Goal: Transaction & Acquisition: Book appointment/travel/reservation

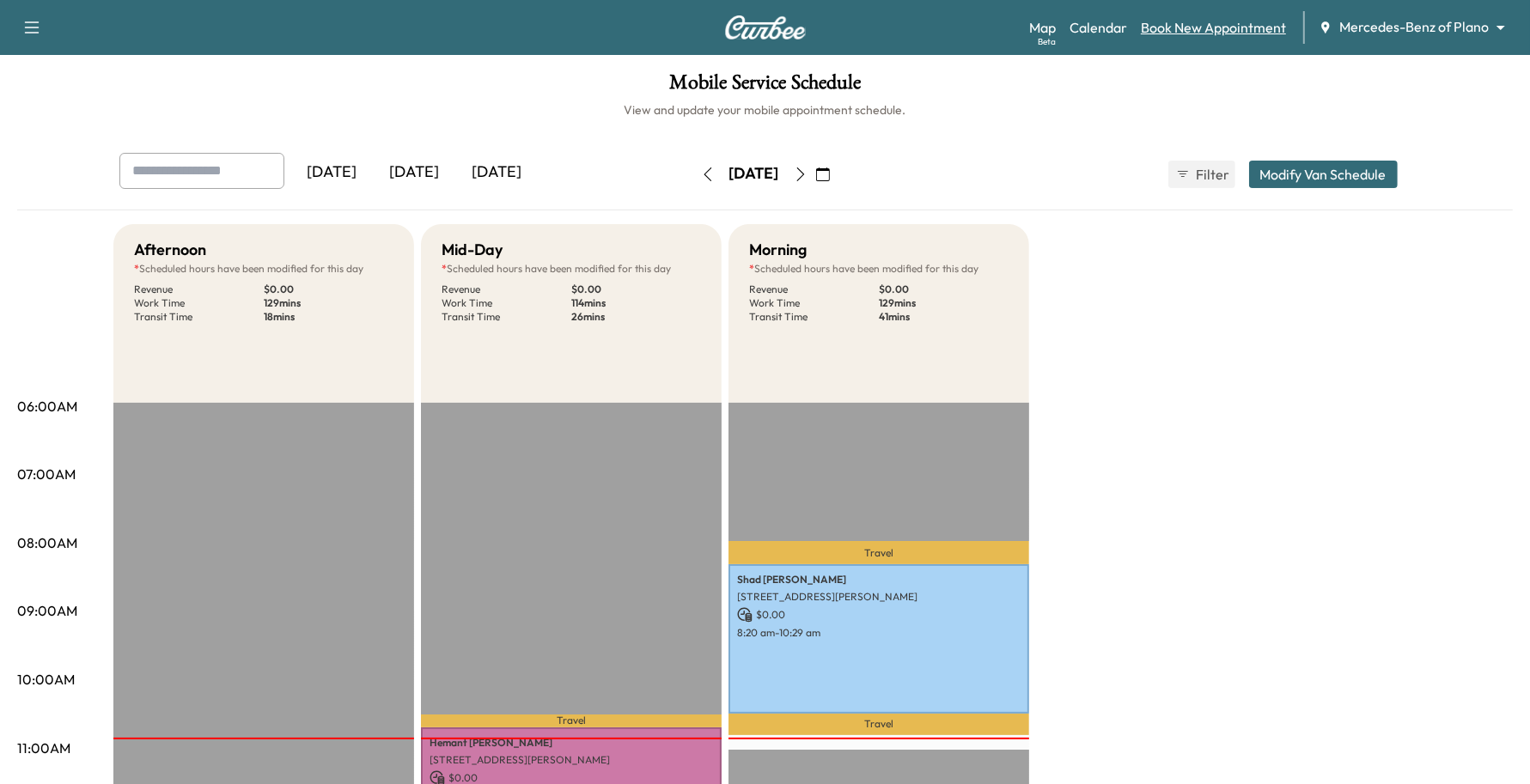
click at [1222, 36] on link "Book New Appointment" at bounding box center [1214, 27] width 145 height 21
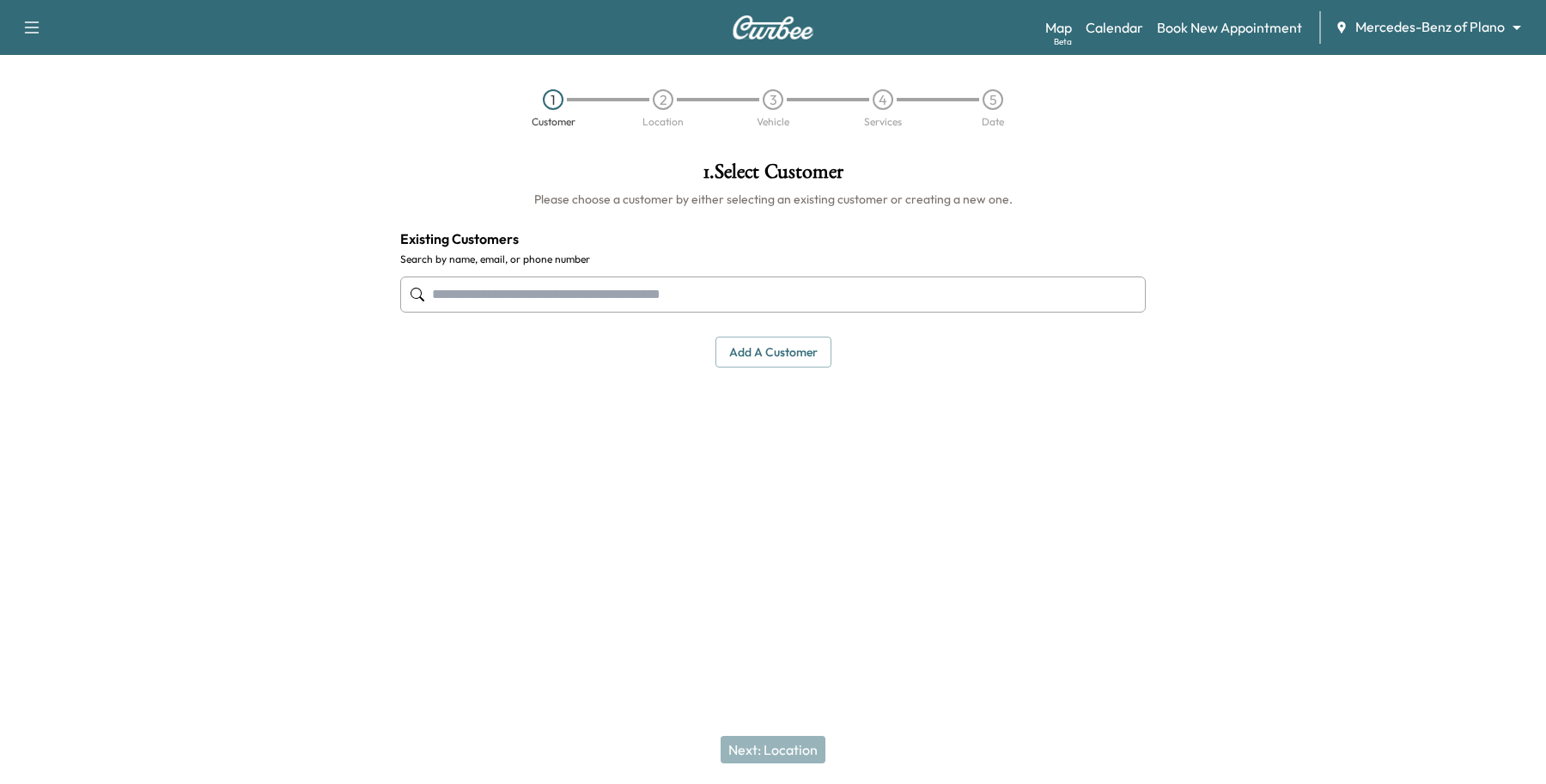
click at [716, 299] on input "text" at bounding box center [773, 294] width 746 height 36
click at [1420, 44] on div "Support Log Out Map Beta Calendar Book New Appointment Mercedes-Benz of Plano *…" at bounding box center [773, 27] width 1546 height 55
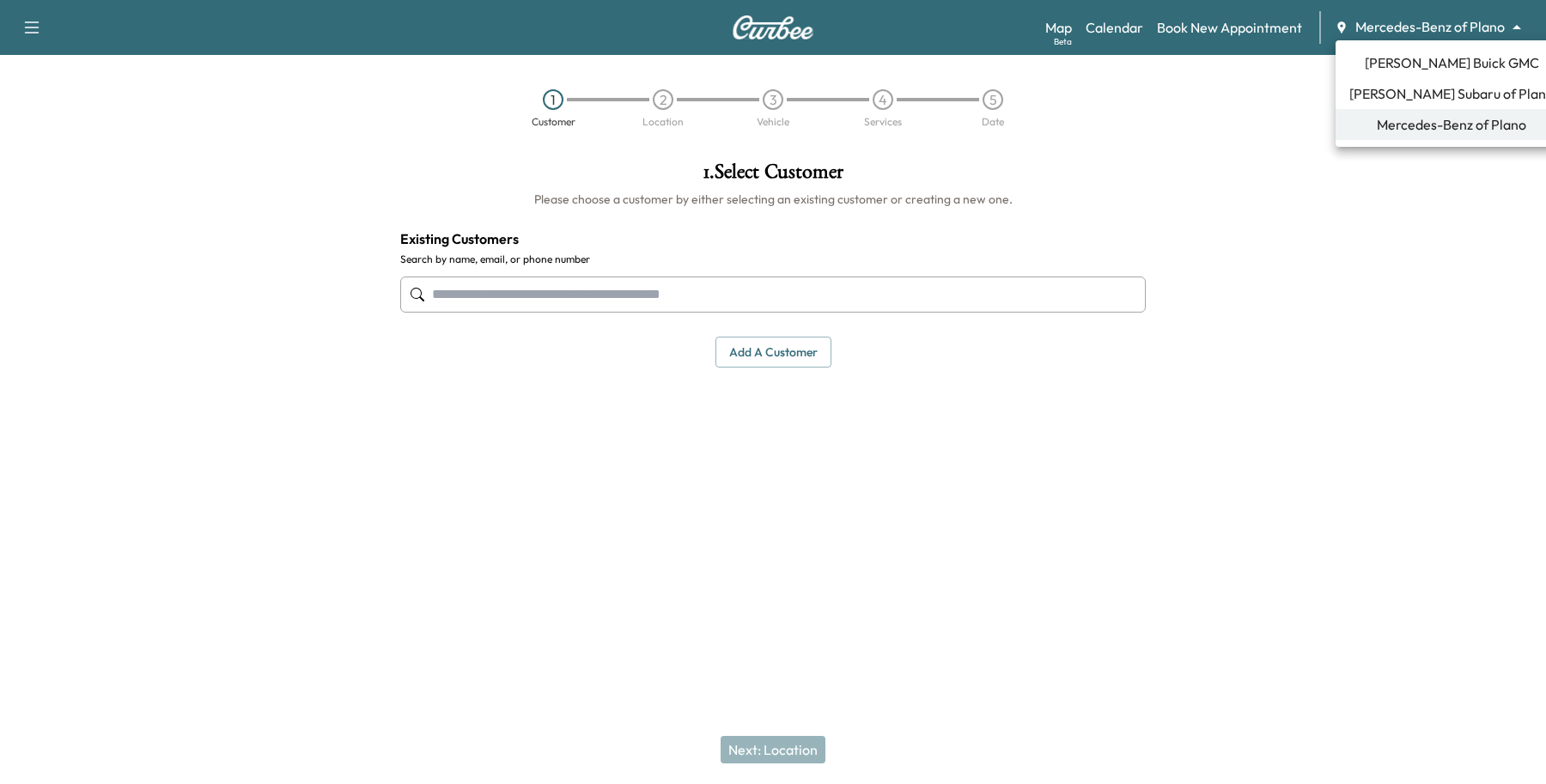
click at [1435, 16] on body "Support Log Out Map Beta Calendar Book New Appointment Mercedes-Benz of Plano *…" at bounding box center [773, 392] width 1546 height 784
click at [1448, 62] on span "[PERSON_NAME] Buick GMC" at bounding box center [1452, 63] width 174 height 21
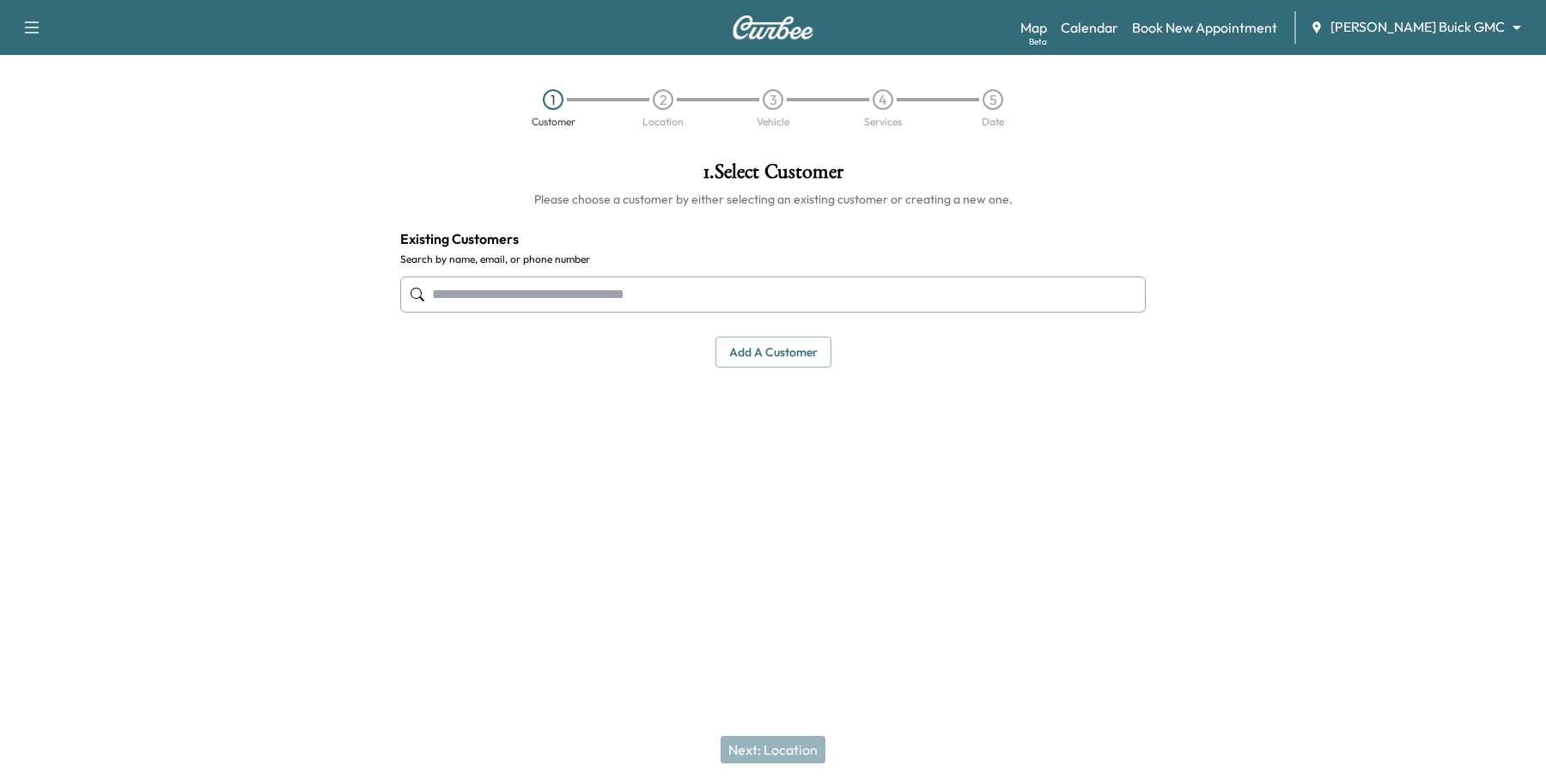
click at [513, 301] on input "text" at bounding box center [773, 294] width 746 height 36
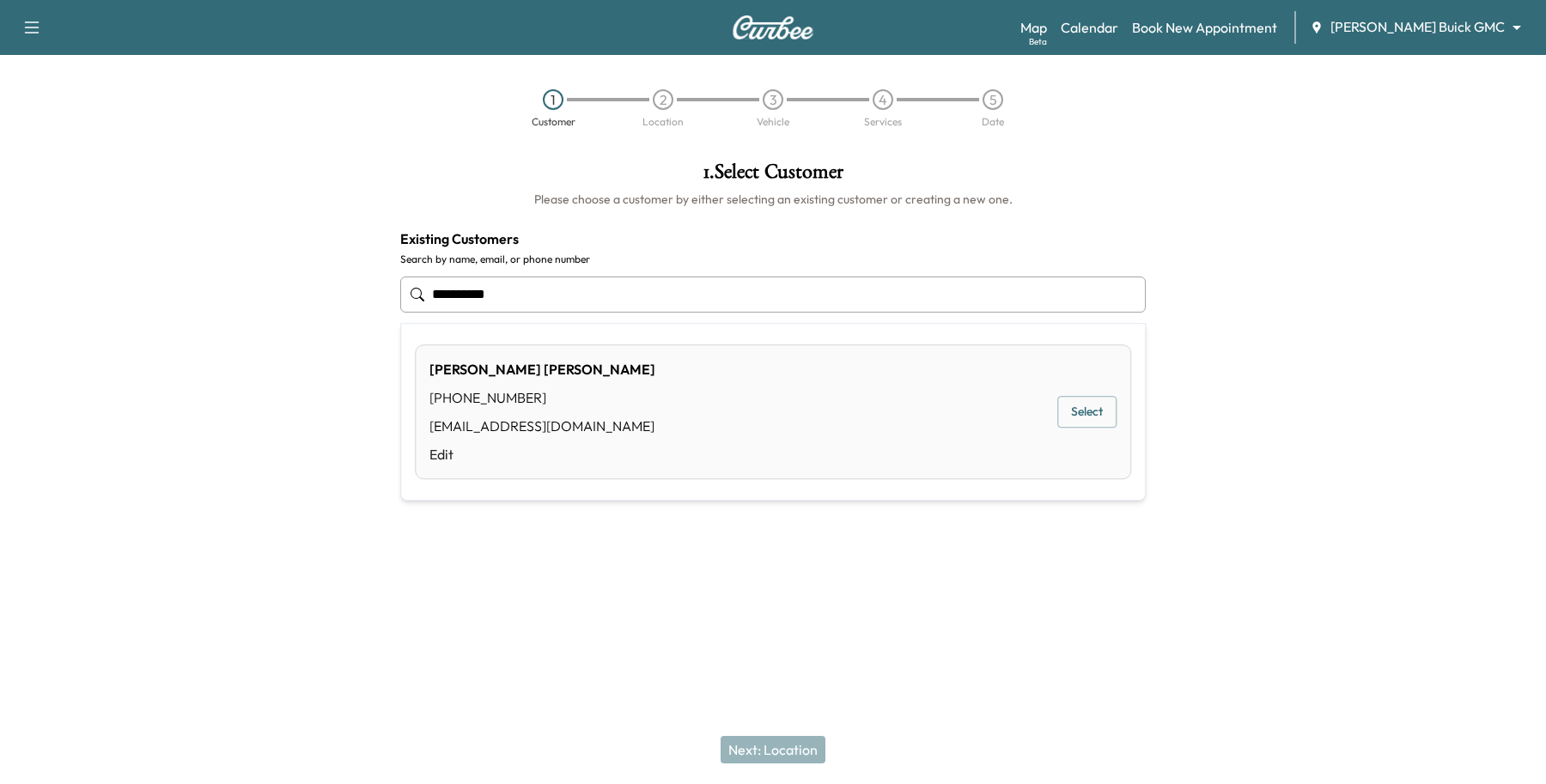
click at [1054, 403] on div "[PERSON_NAME] [PHONE_NUMBER] [EMAIL_ADDRESS][DOMAIN_NAME] Edit Select" at bounding box center [773, 412] width 717 height 135
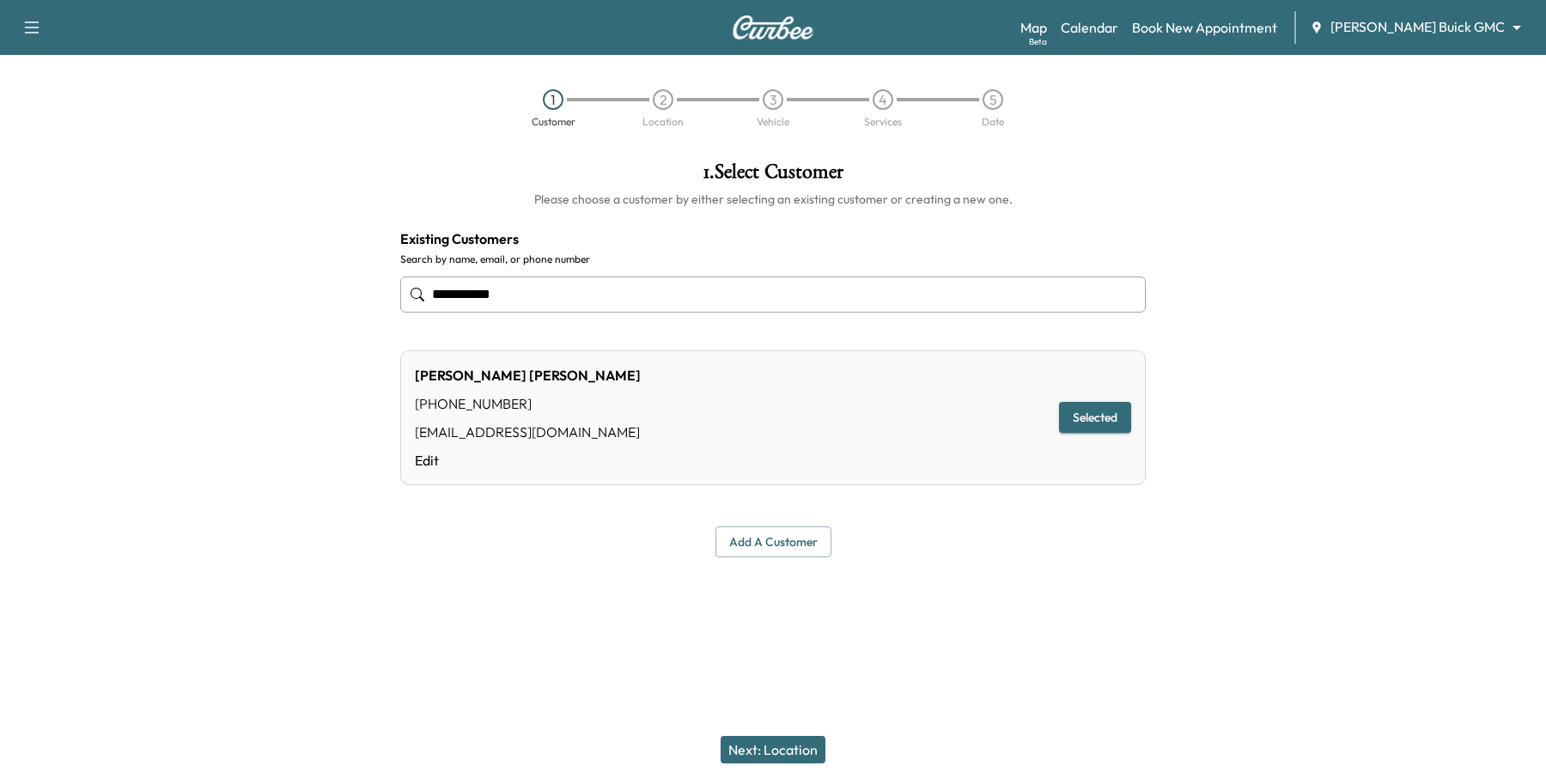
type input "**********"
click at [794, 761] on button "Next: Location" at bounding box center [773, 750] width 104 height 28
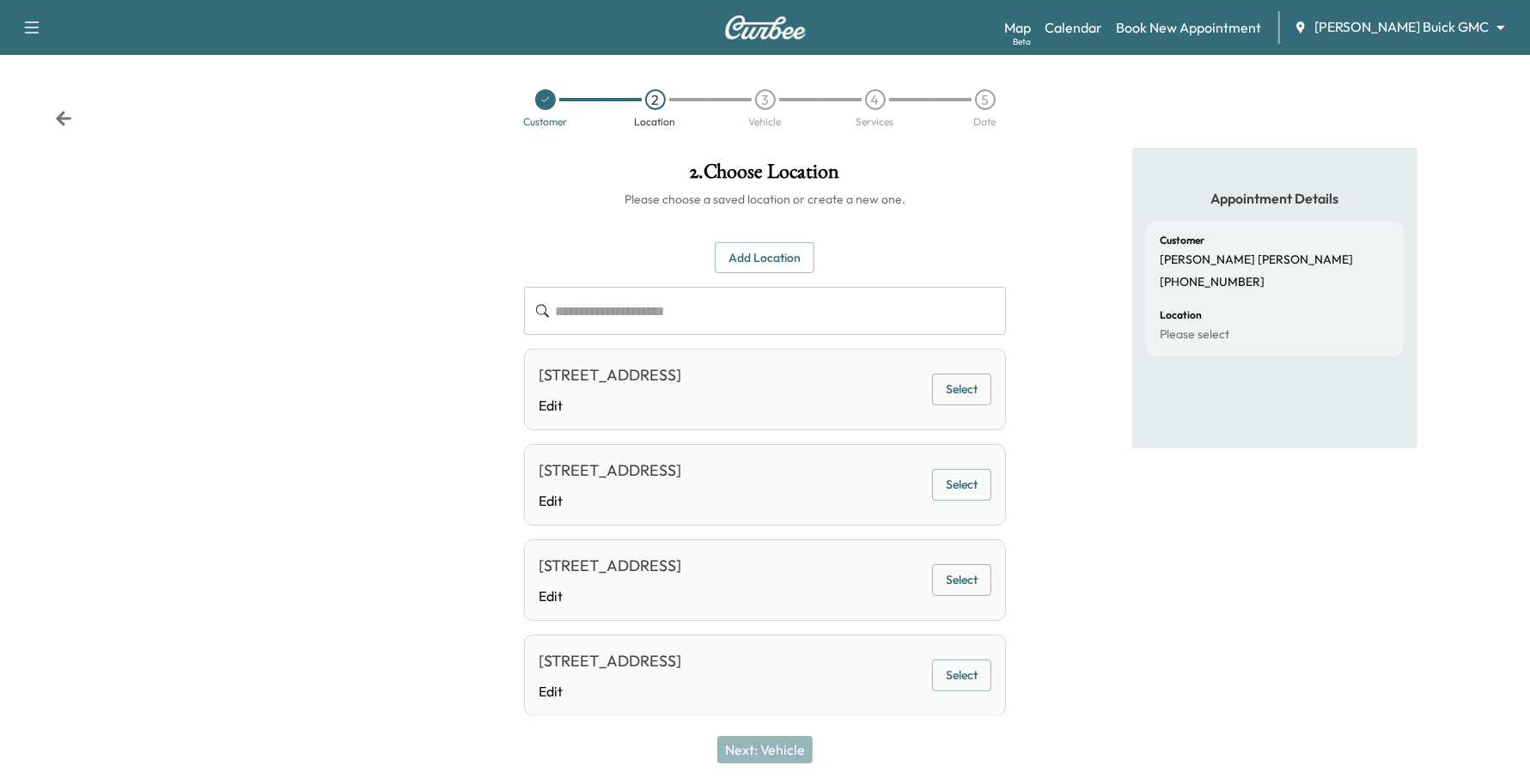
click at [955, 389] on button "Select" at bounding box center [962, 390] width 60 height 32
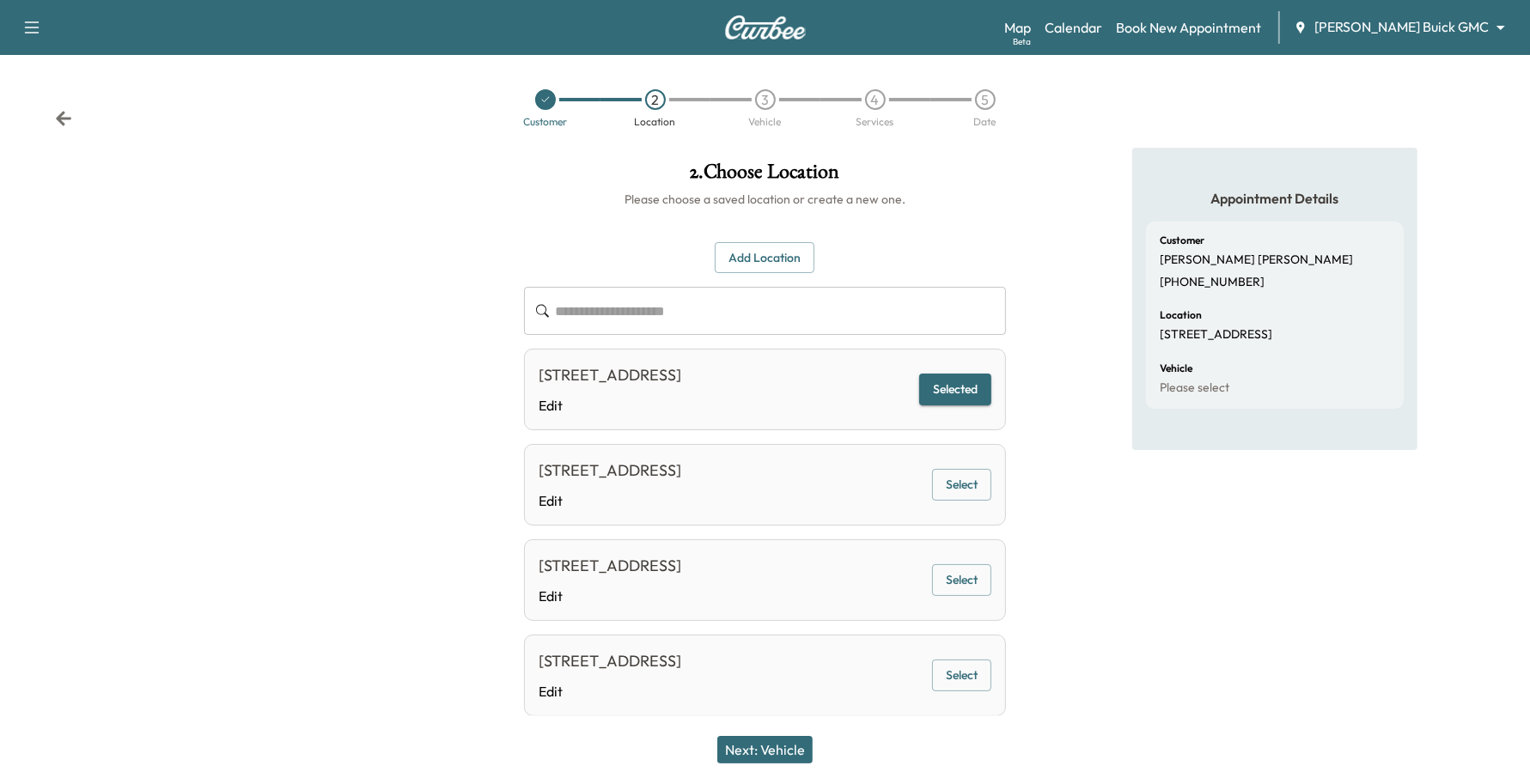
click at [765, 758] on button "Next: Vehicle" at bounding box center [765, 750] width 95 height 28
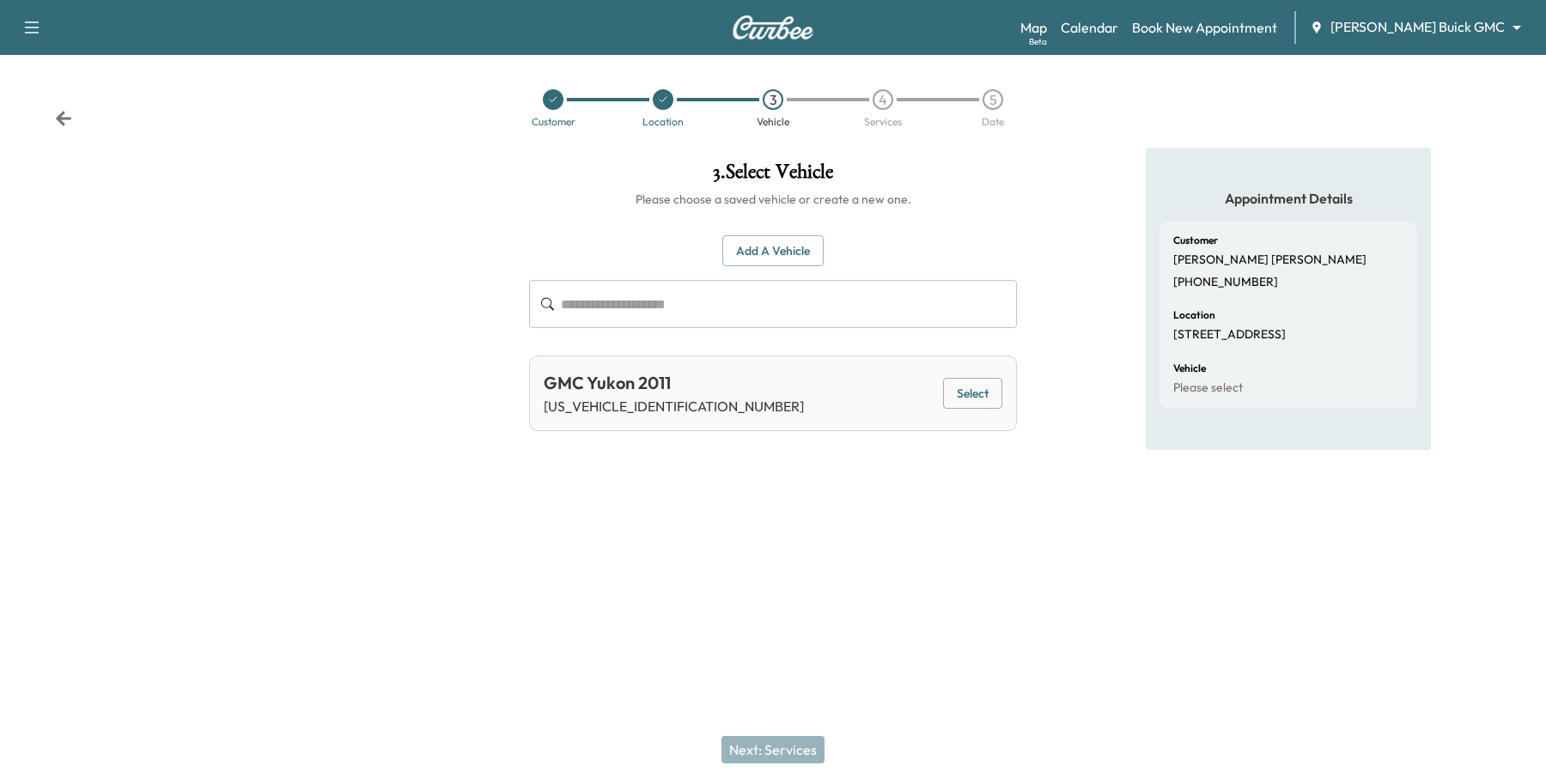
click at [977, 406] on button "Select" at bounding box center [973, 393] width 60 height 32
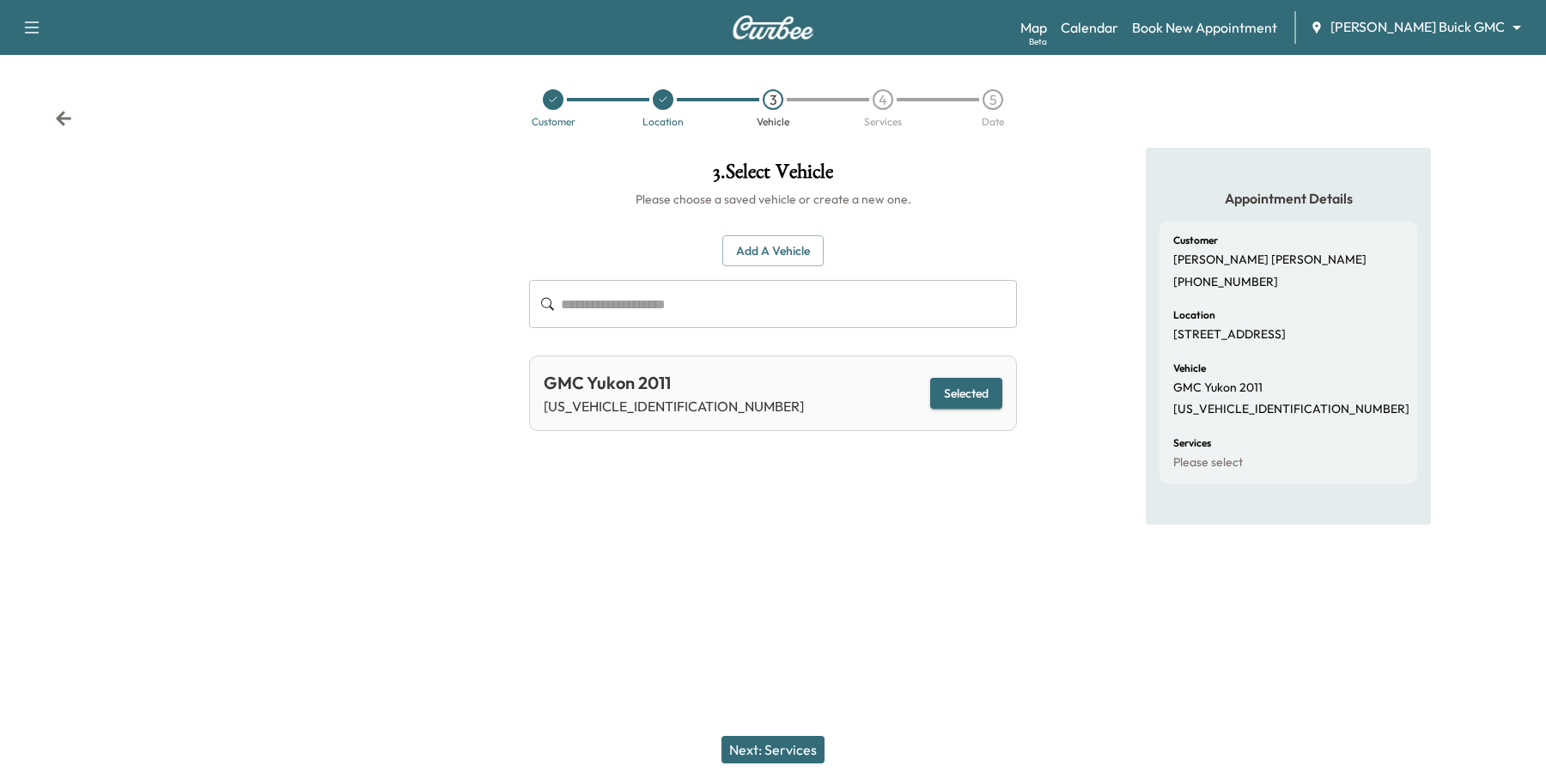
click at [750, 736] on button "Next: Services" at bounding box center [773, 750] width 103 height 28
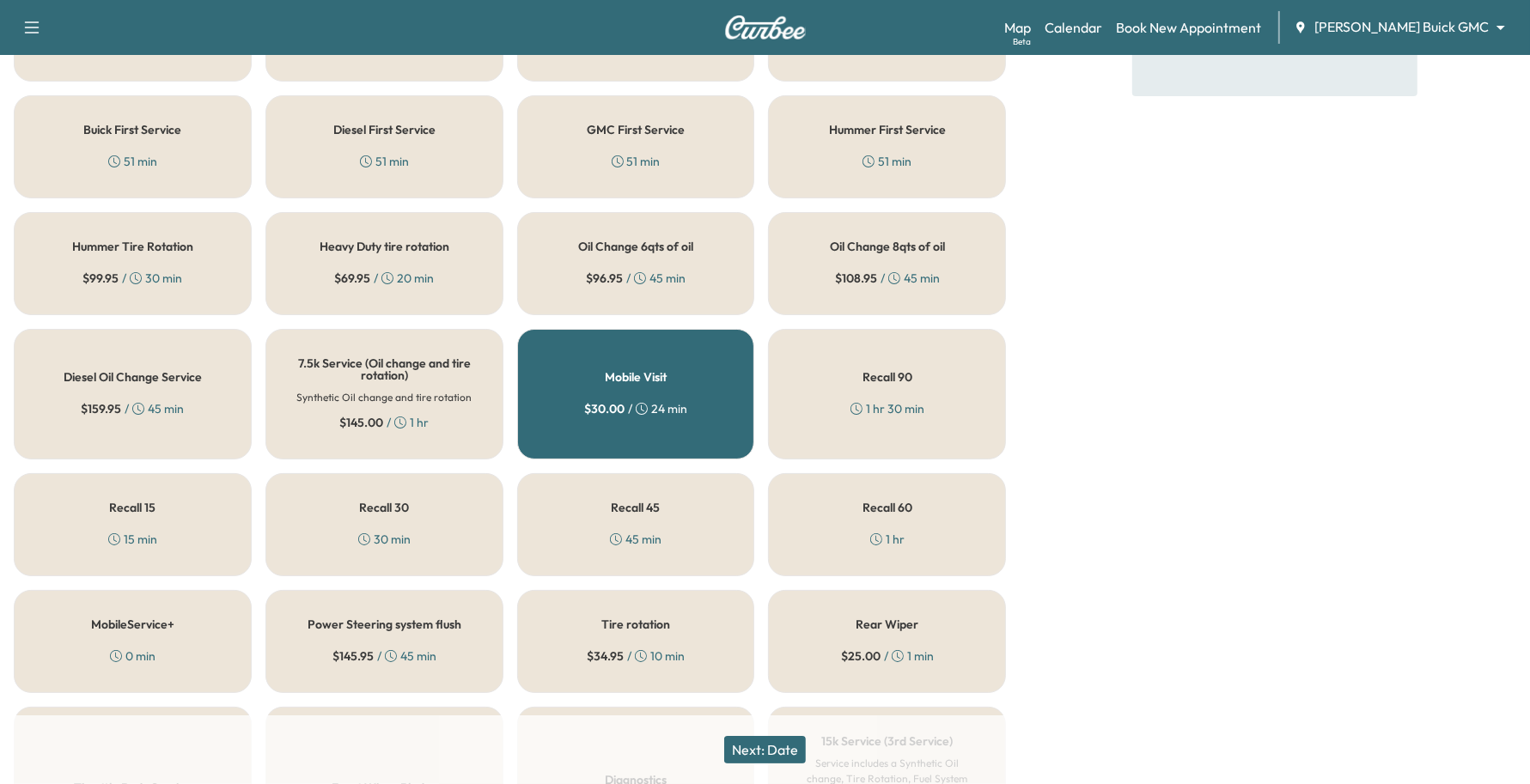
scroll to position [537, 0]
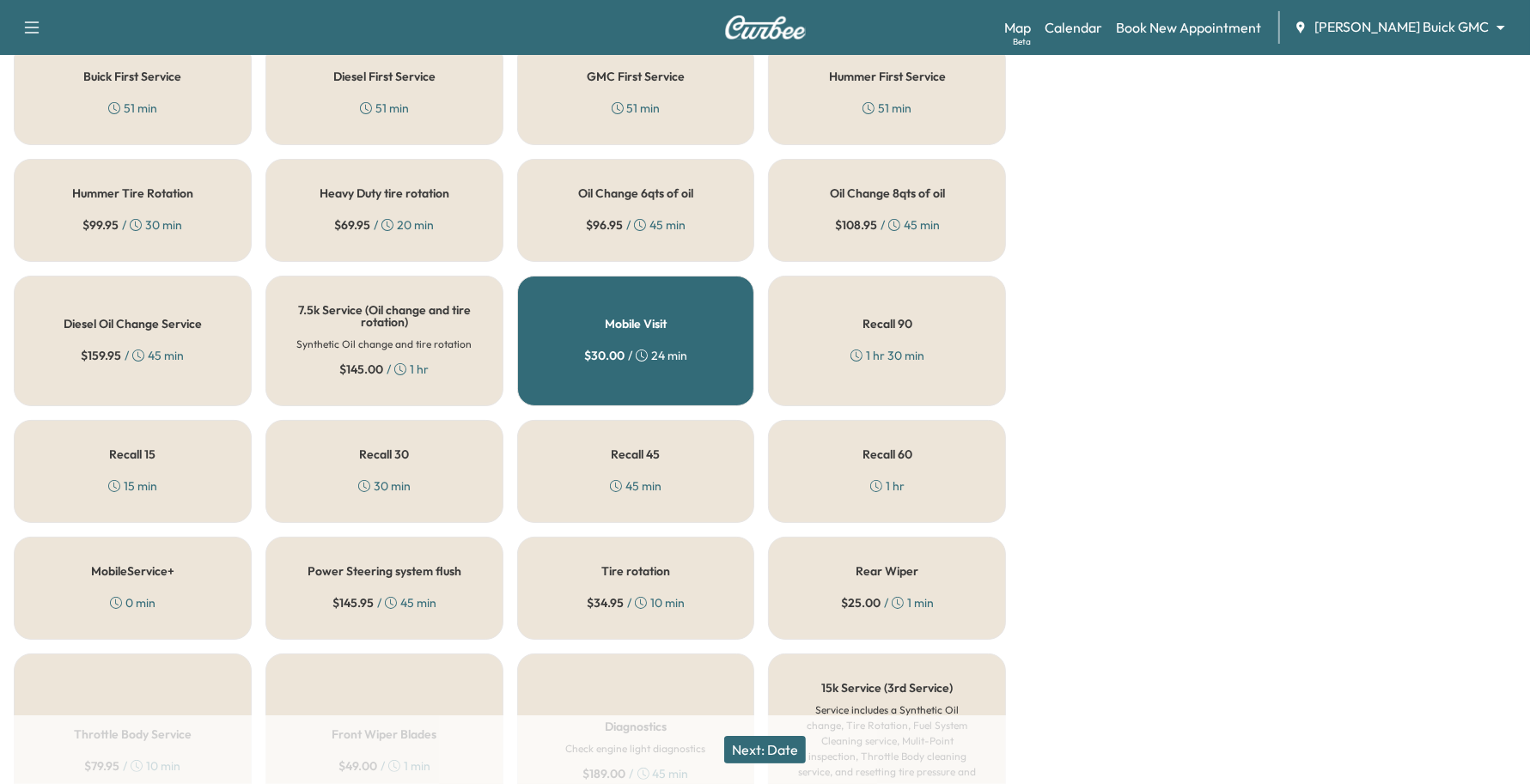
click at [439, 451] on div "Recall 30 30 min" at bounding box center [384, 472] width 238 height 103
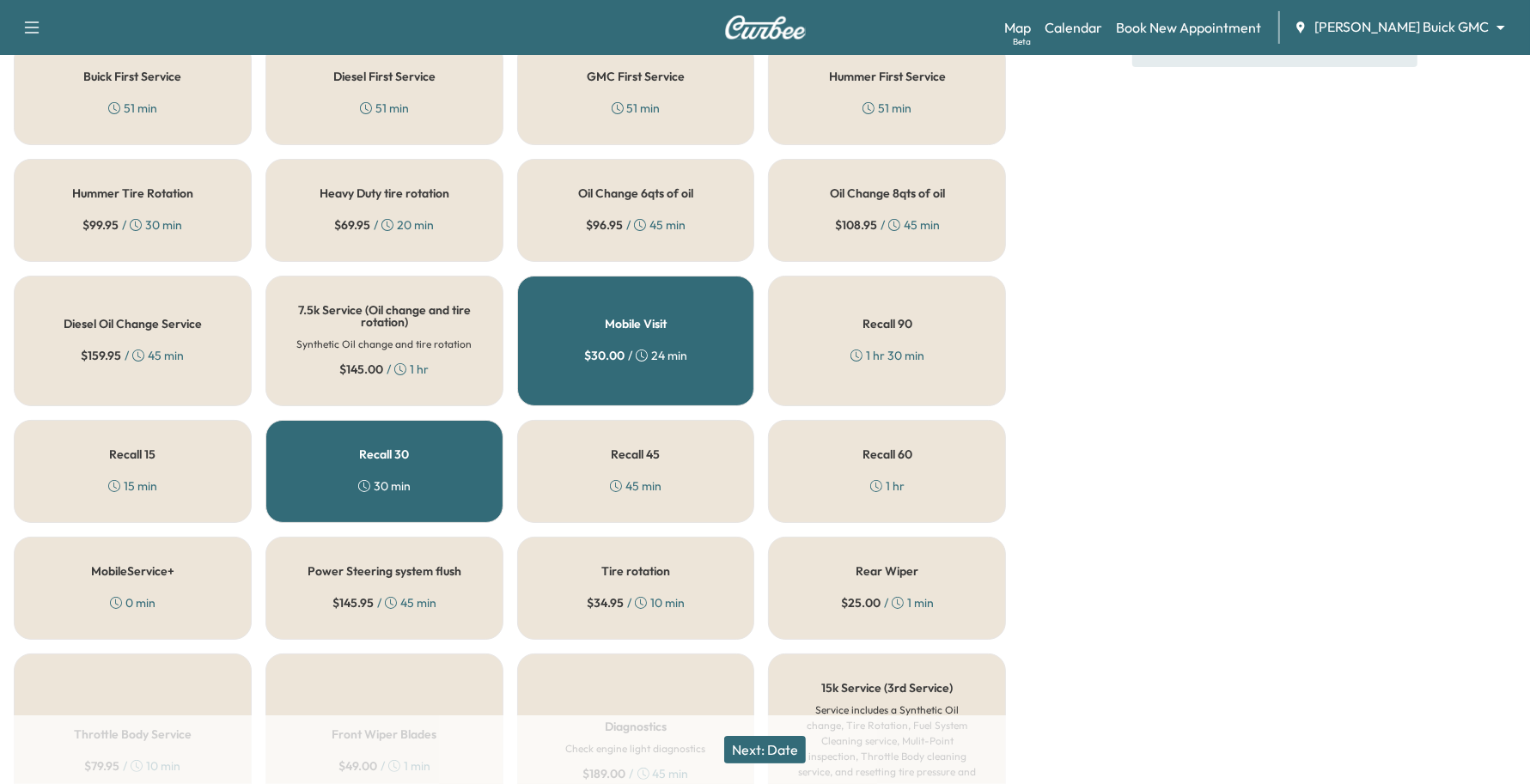
click at [768, 757] on button "Next: Date" at bounding box center [765, 750] width 82 height 28
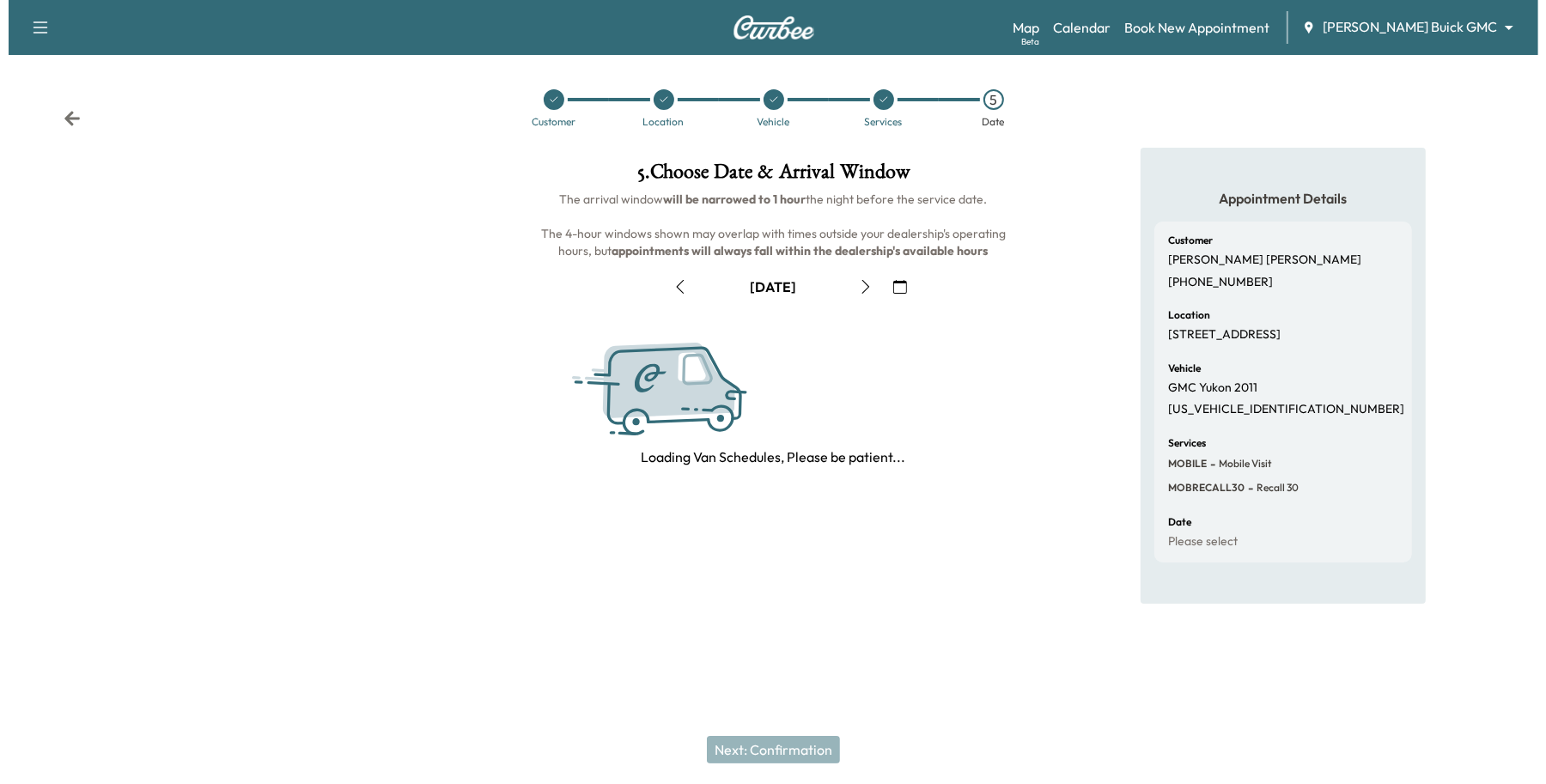
scroll to position [0, 0]
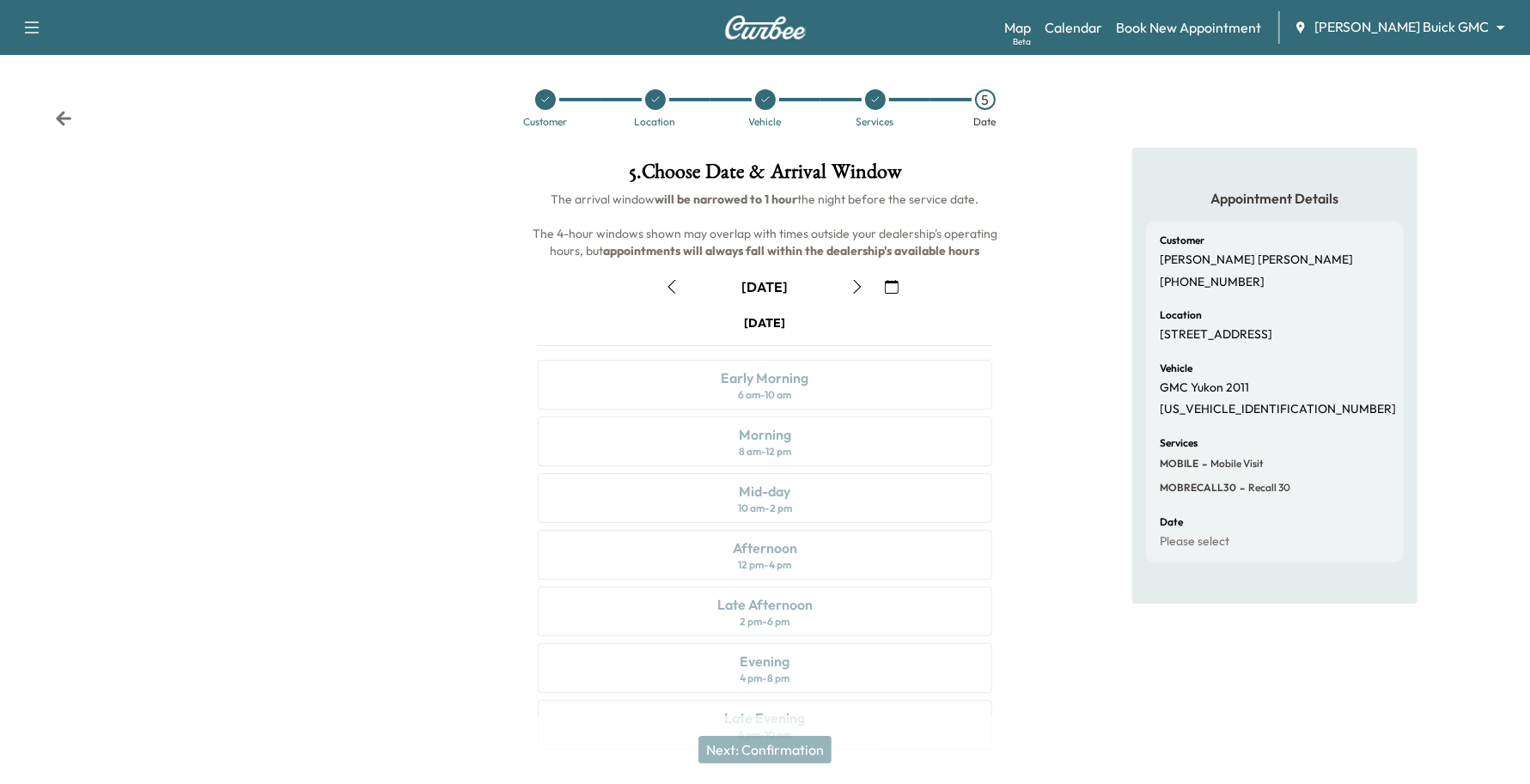
click at [886, 276] on button "button" at bounding box center [891, 287] width 29 height 28
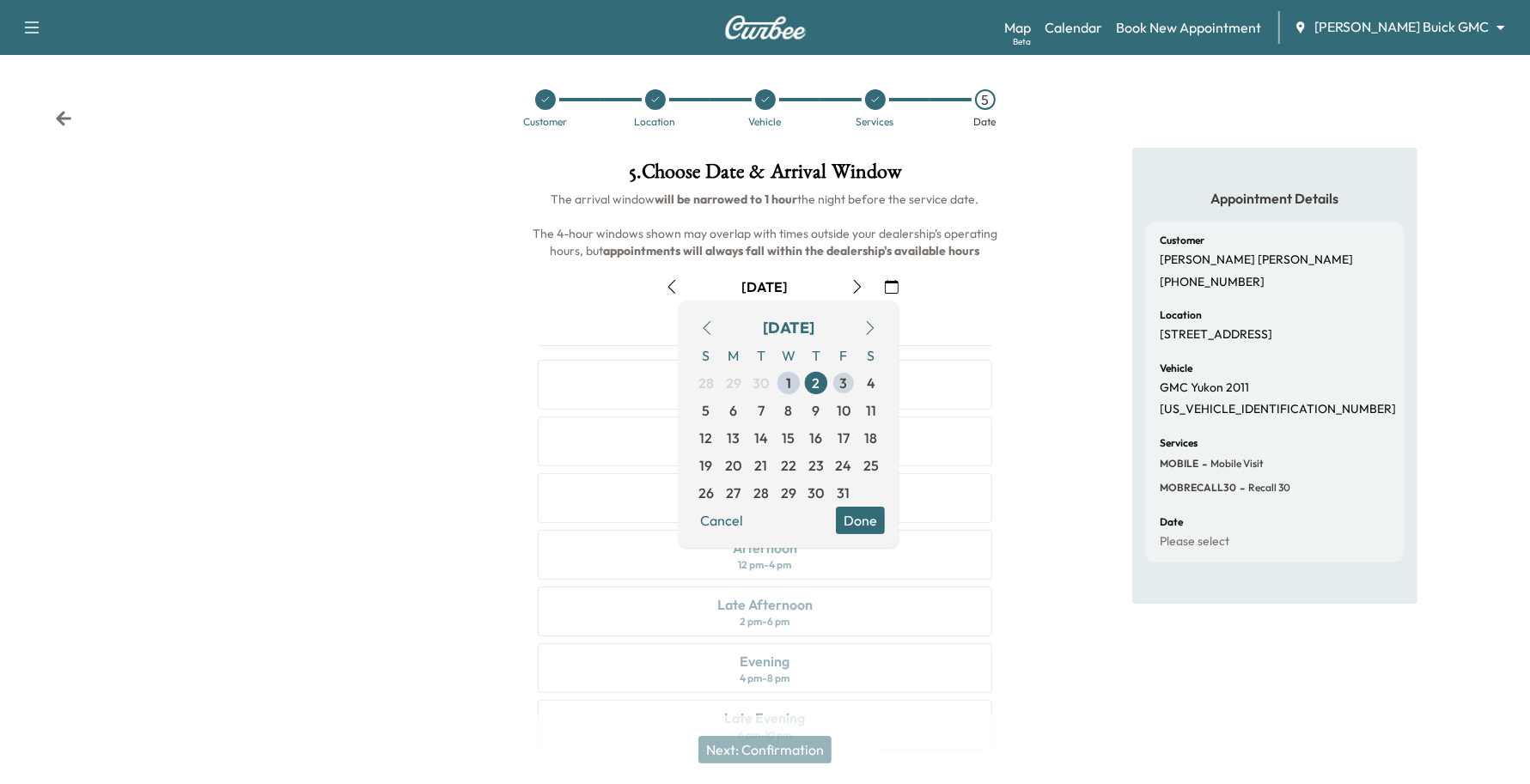
click at [844, 385] on span "3" at bounding box center [844, 383] width 8 height 21
click at [869, 516] on button "Done" at bounding box center [860, 521] width 49 height 28
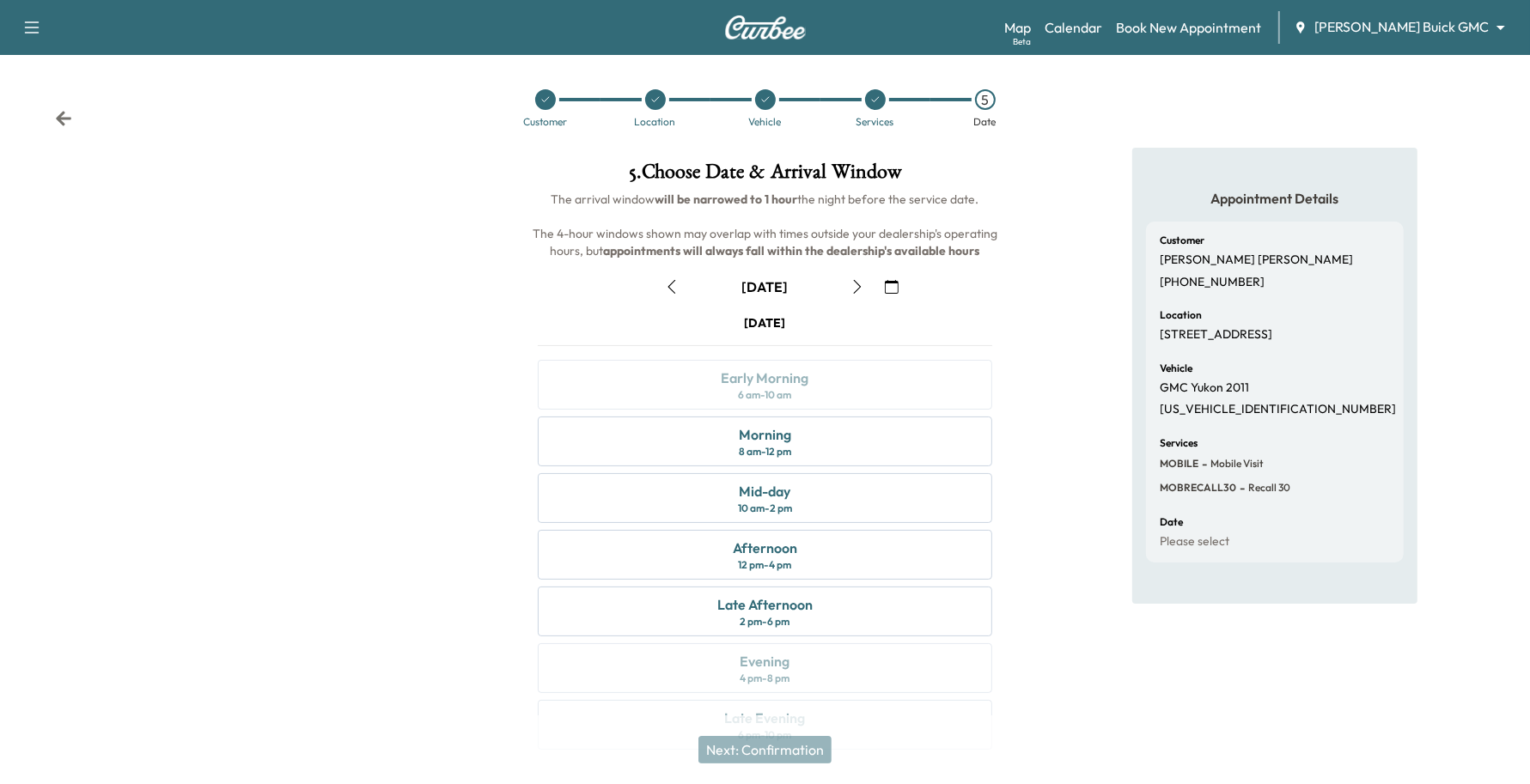
click at [888, 275] on button "button" at bounding box center [891, 287] width 29 height 28
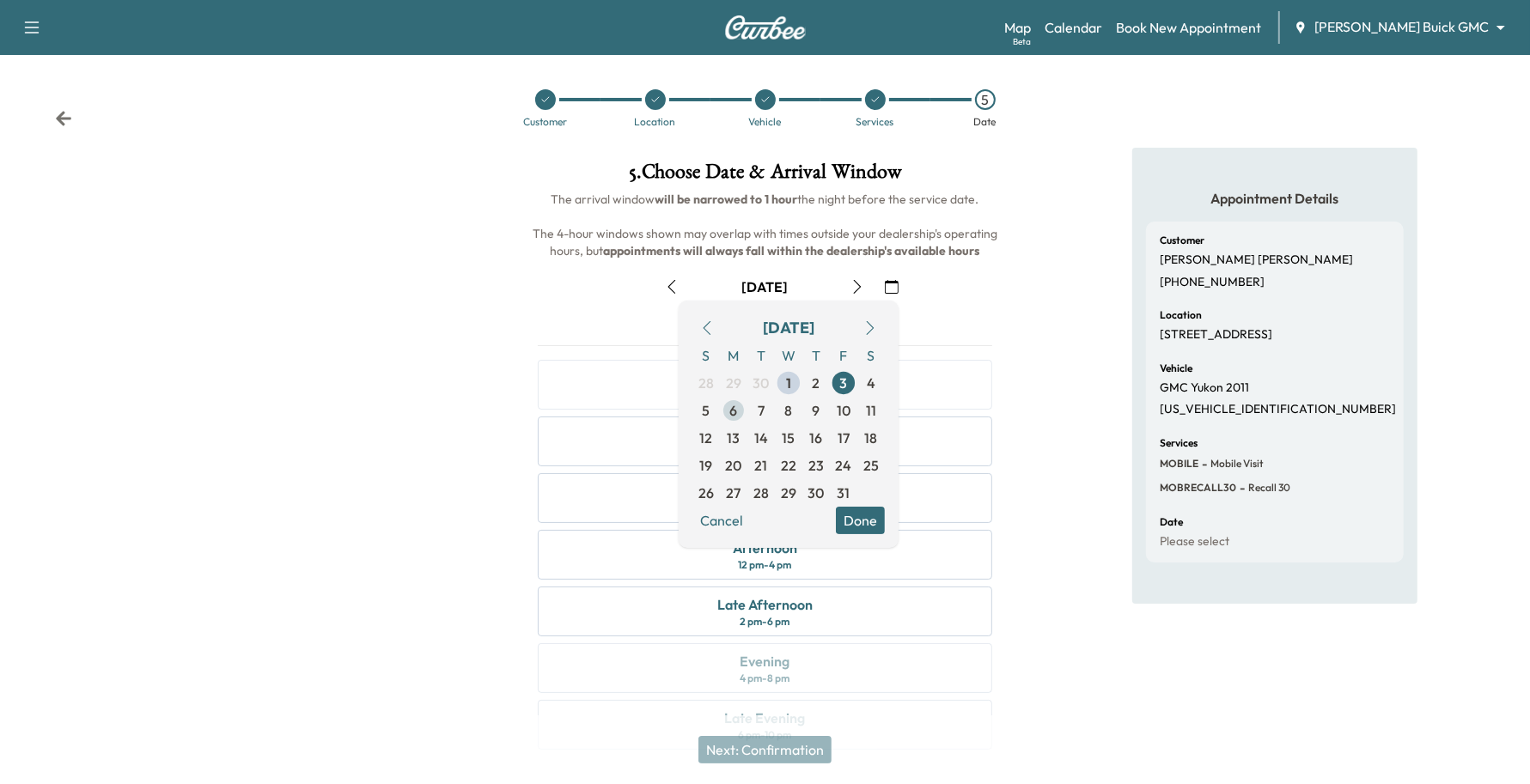
click at [733, 422] on span "6" at bounding box center [734, 410] width 28 height 28
click at [861, 514] on button "Done" at bounding box center [860, 521] width 49 height 28
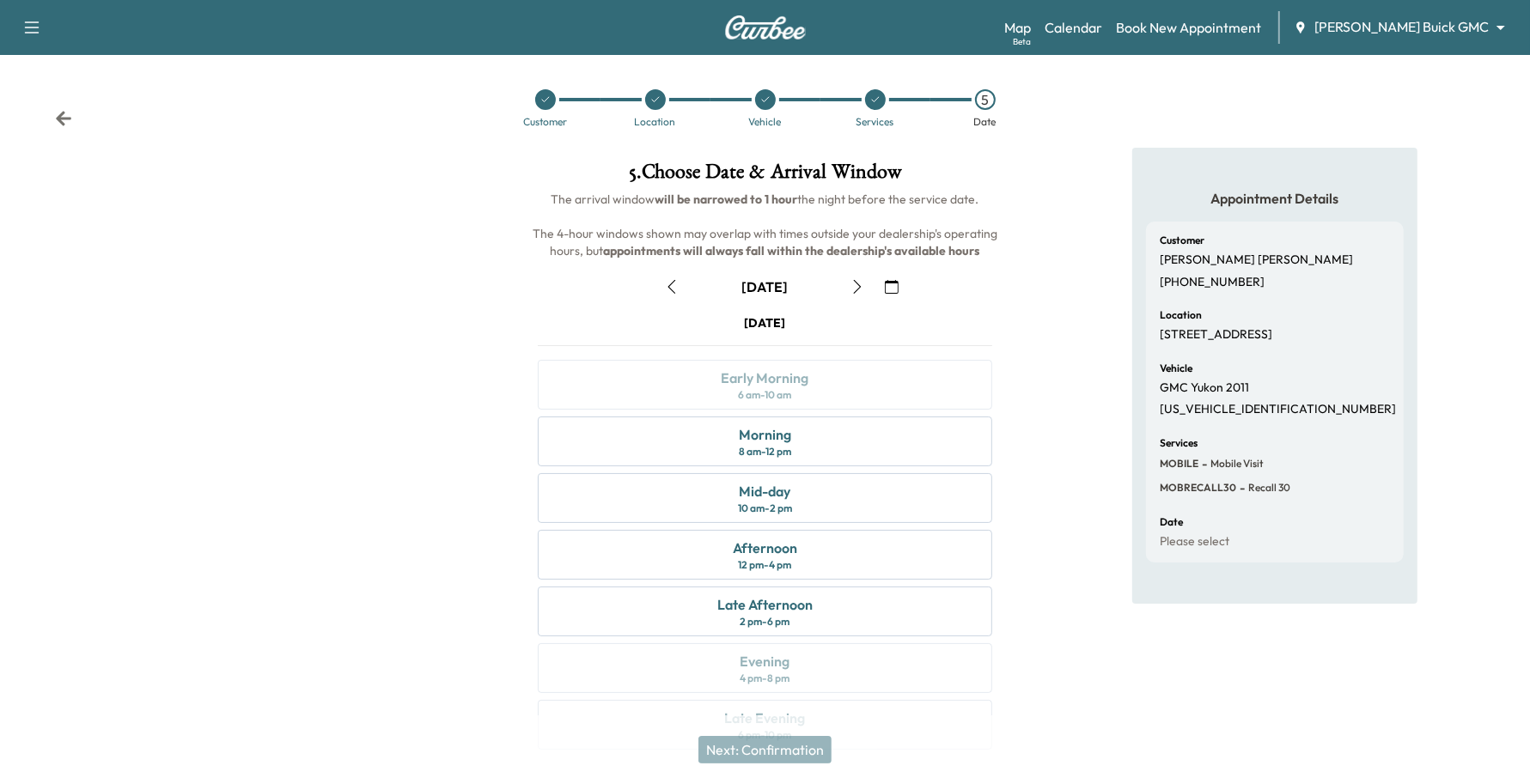
click at [859, 285] on icon "button" at bounding box center [857, 287] width 14 height 14
drag, startPoint x: 774, startPoint y: 488, endPoint x: 787, endPoint y: 492, distance: 13.6
click at [774, 491] on div "Mid-day" at bounding box center [765, 491] width 52 height 21
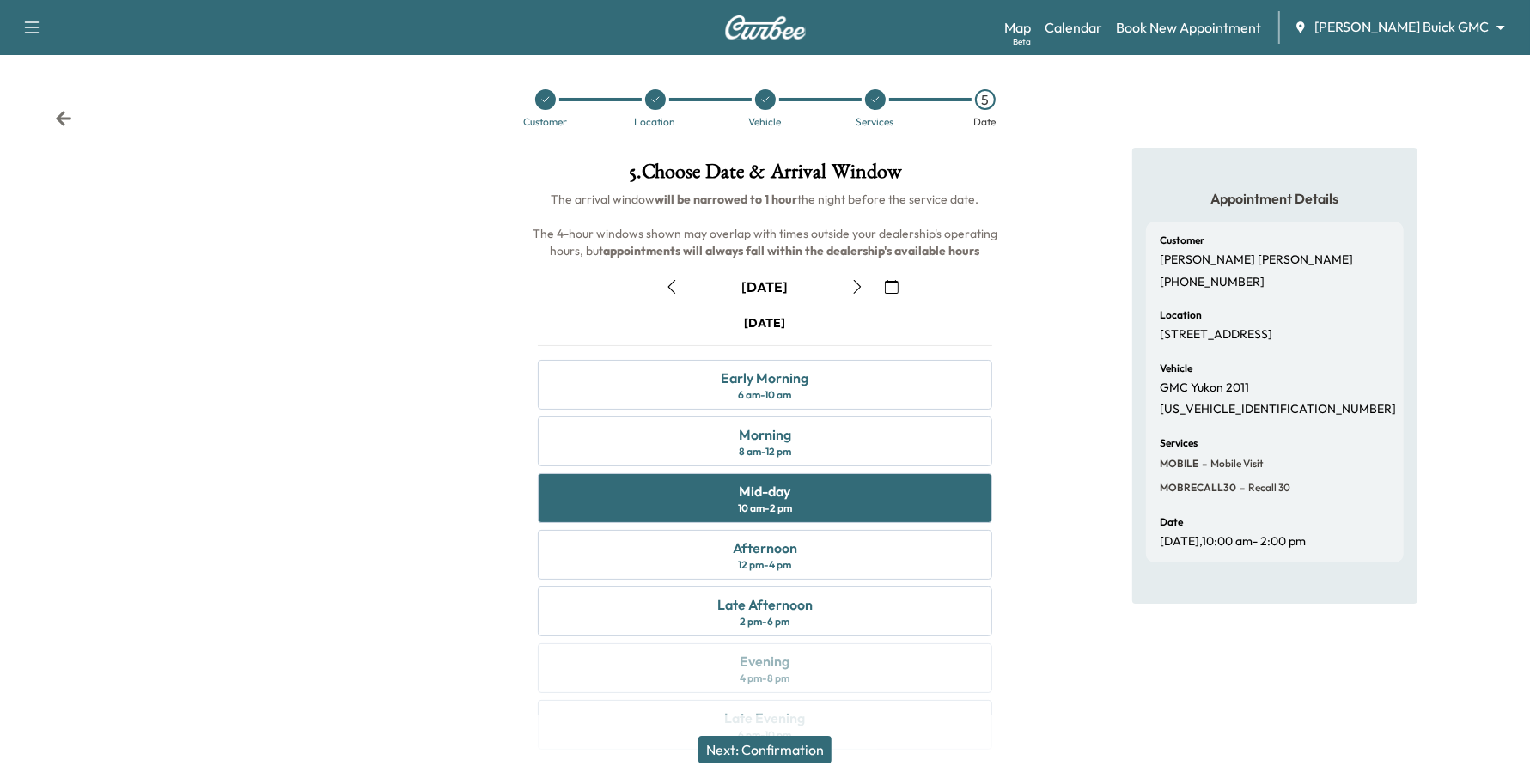
click at [761, 760] on button "Next: Confirmation" at bounding box center [765, 750] width 133 height 28
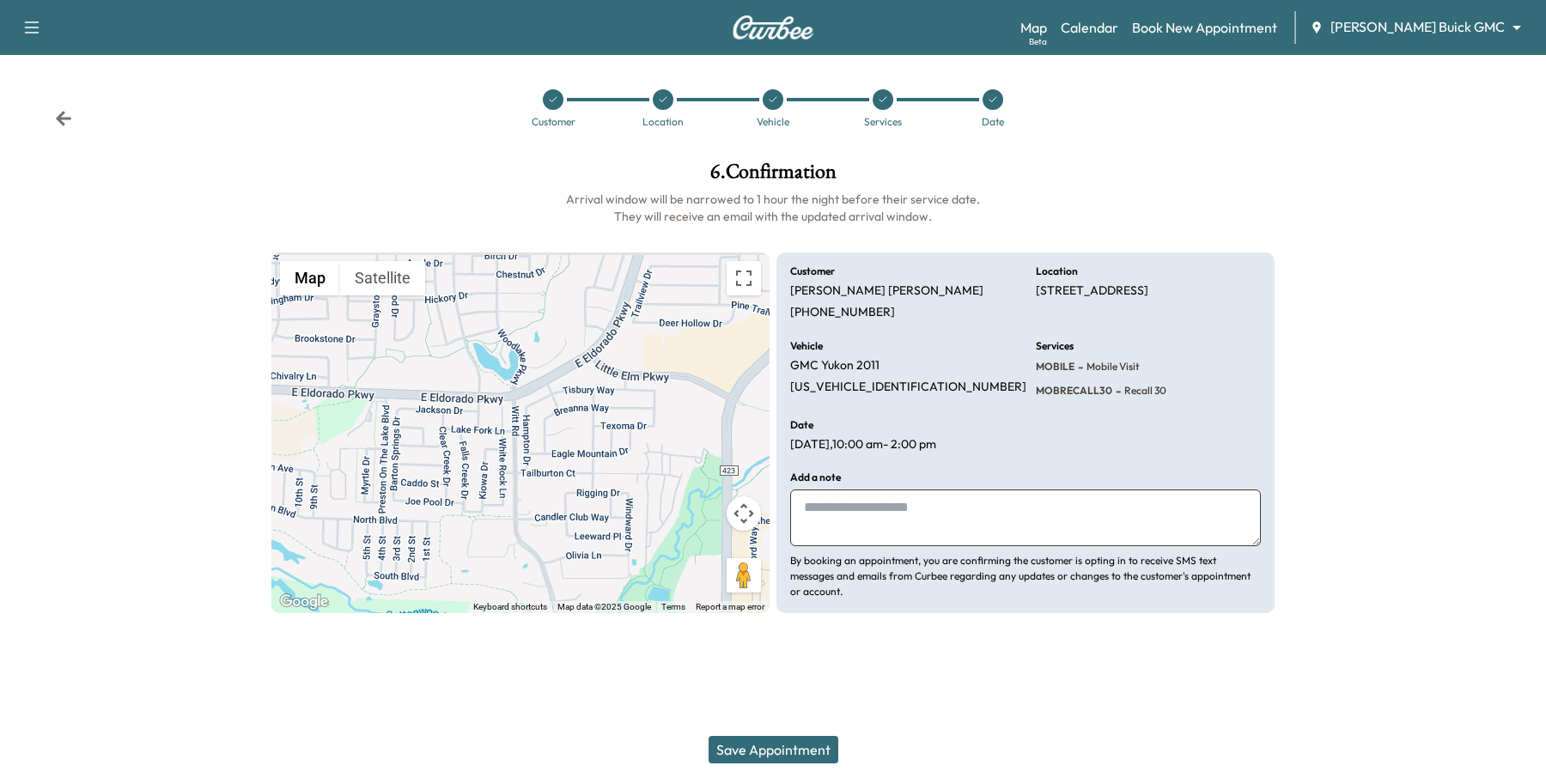
click at [763, 752] on button "Save Appointment" at bounding box center [773, 750] width 129 height 28
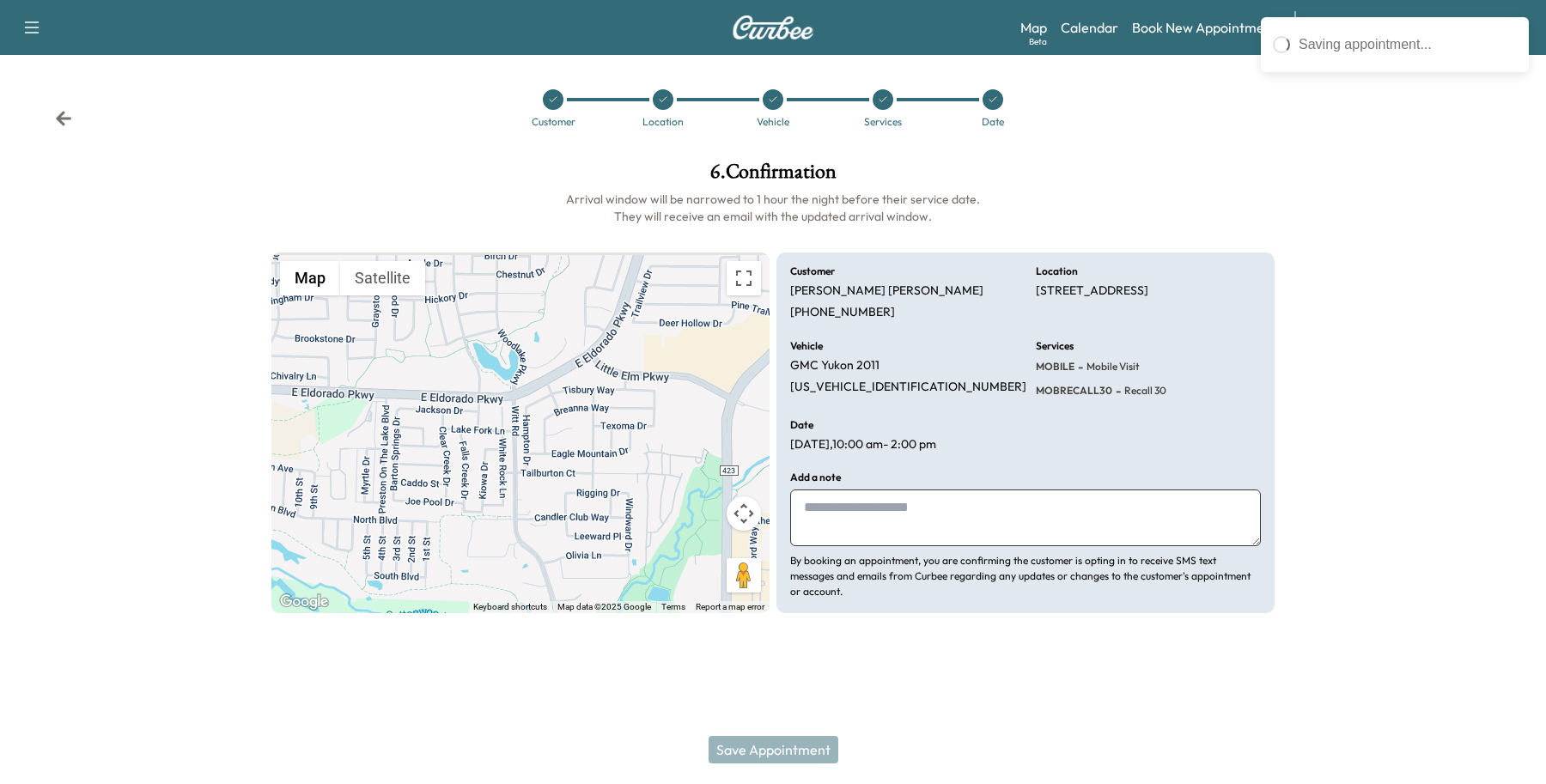
click at [885, 531] on textarea at bounding box center [1026, 518] width 471 height 57
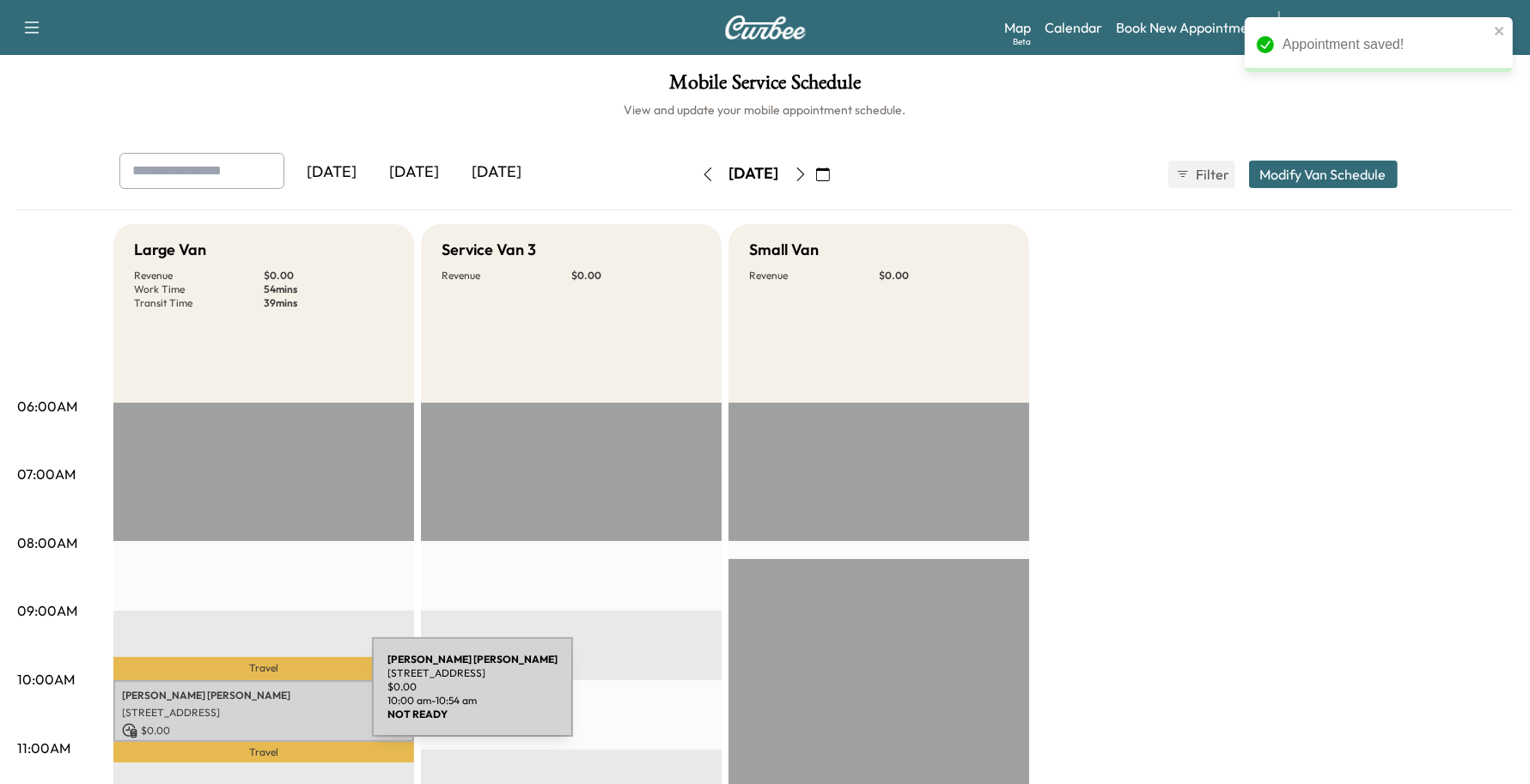
click at [242, 706] on p "[STREET_ADDRESS]" at bounding box center [263, 712] width 283 height 14
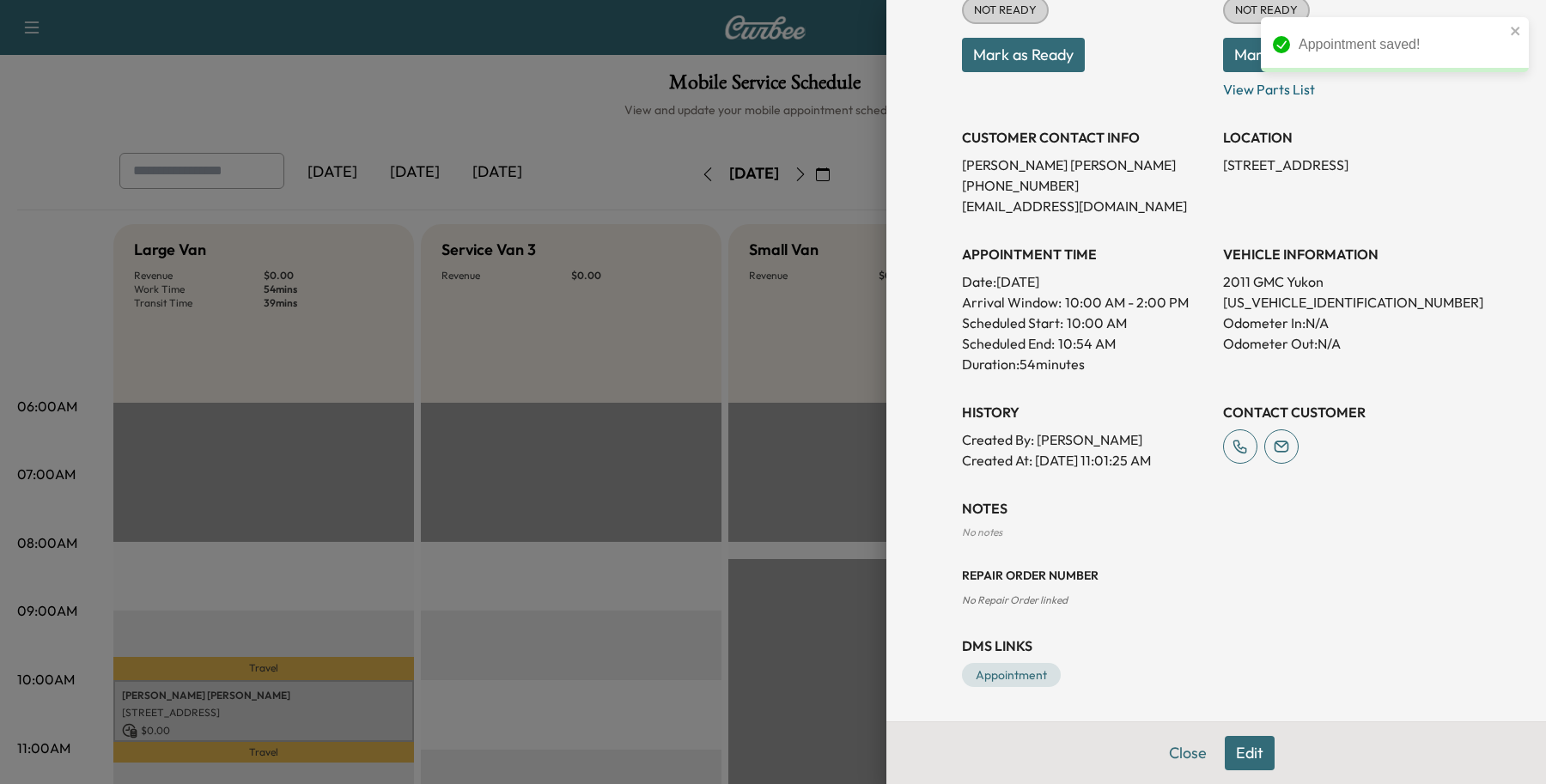
click at [1231, 740] on button "Edit" at bounding box center [1250, 753] width 50 height 35
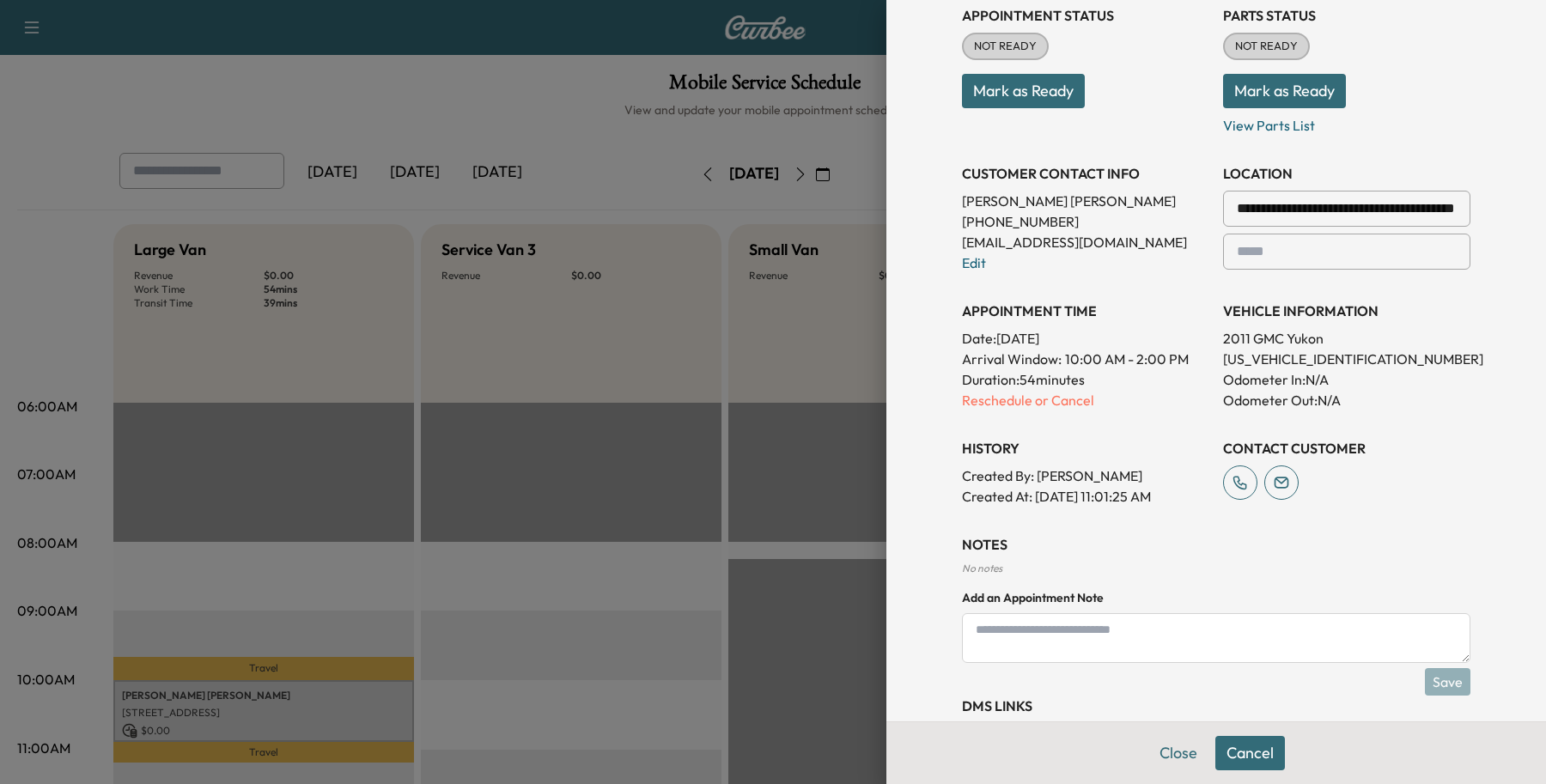
scroll to position [303, 0]
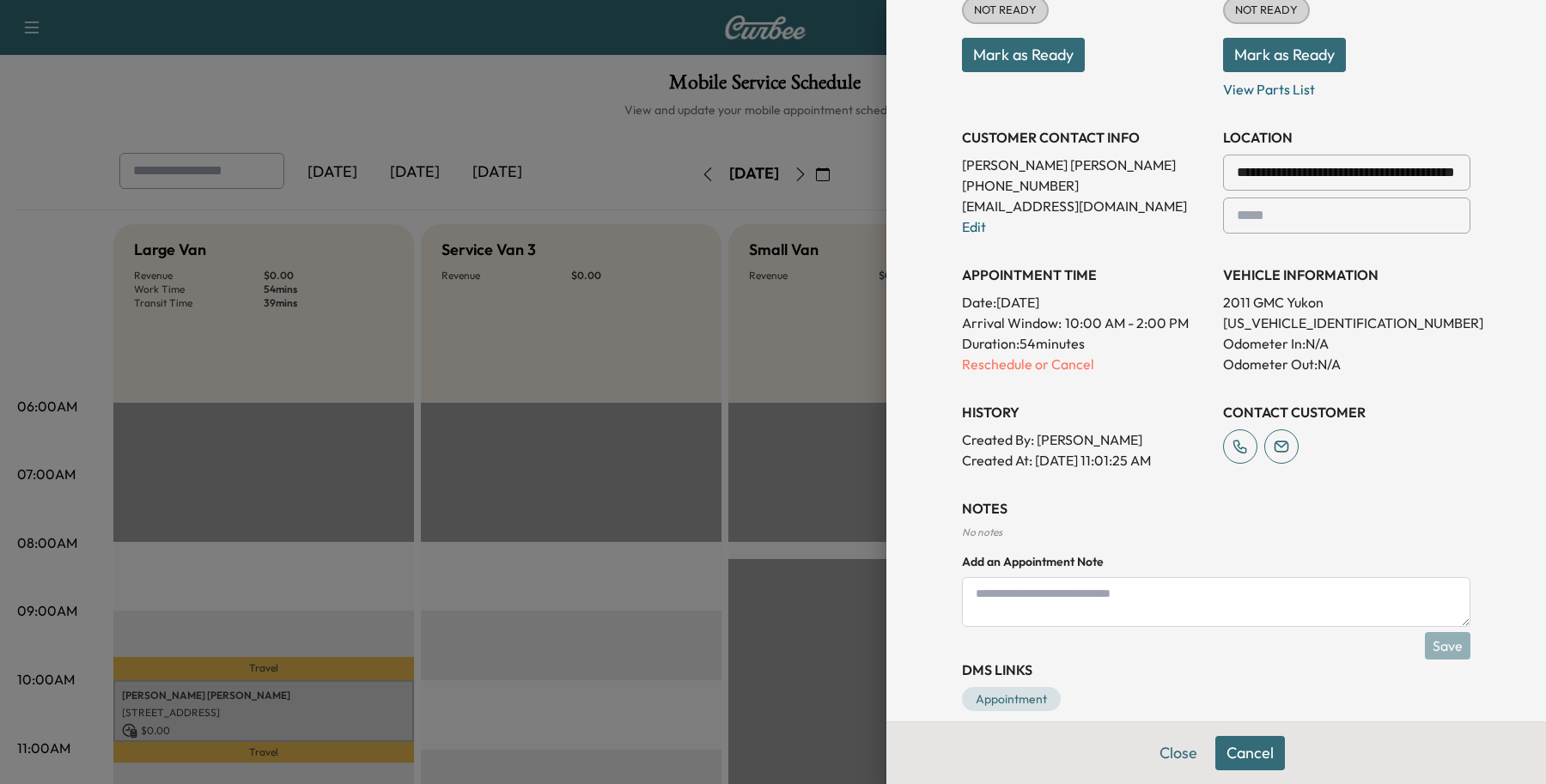
drag, startPoint x: 1045, startPoint y: 601, endPoint x: 1007, endPoint y: 573, distance: 47.2
click at [1044, 601] on textarea at bounding box center [1217, 602] width 509 height 50
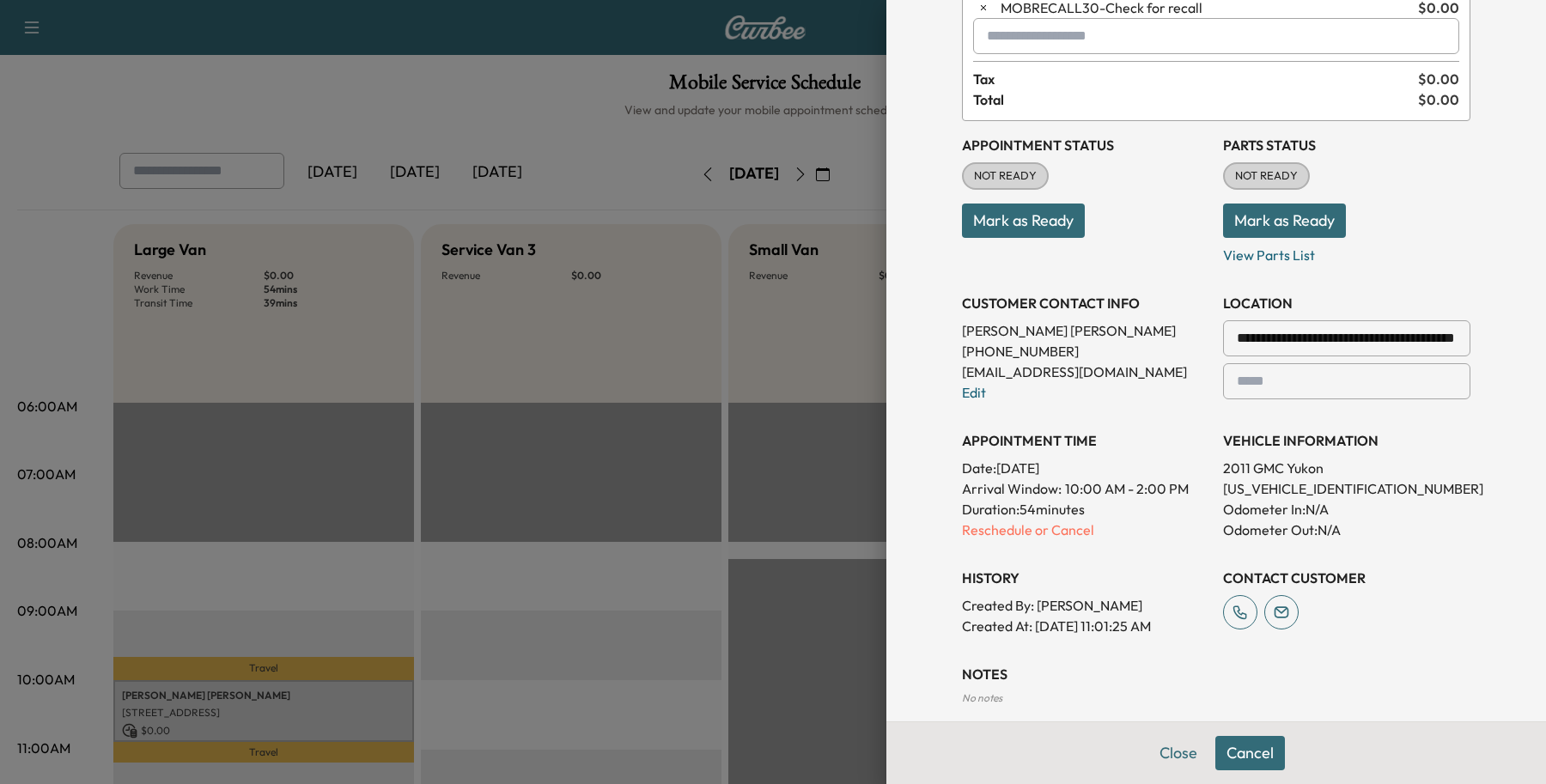
scroll to position [328, 0]
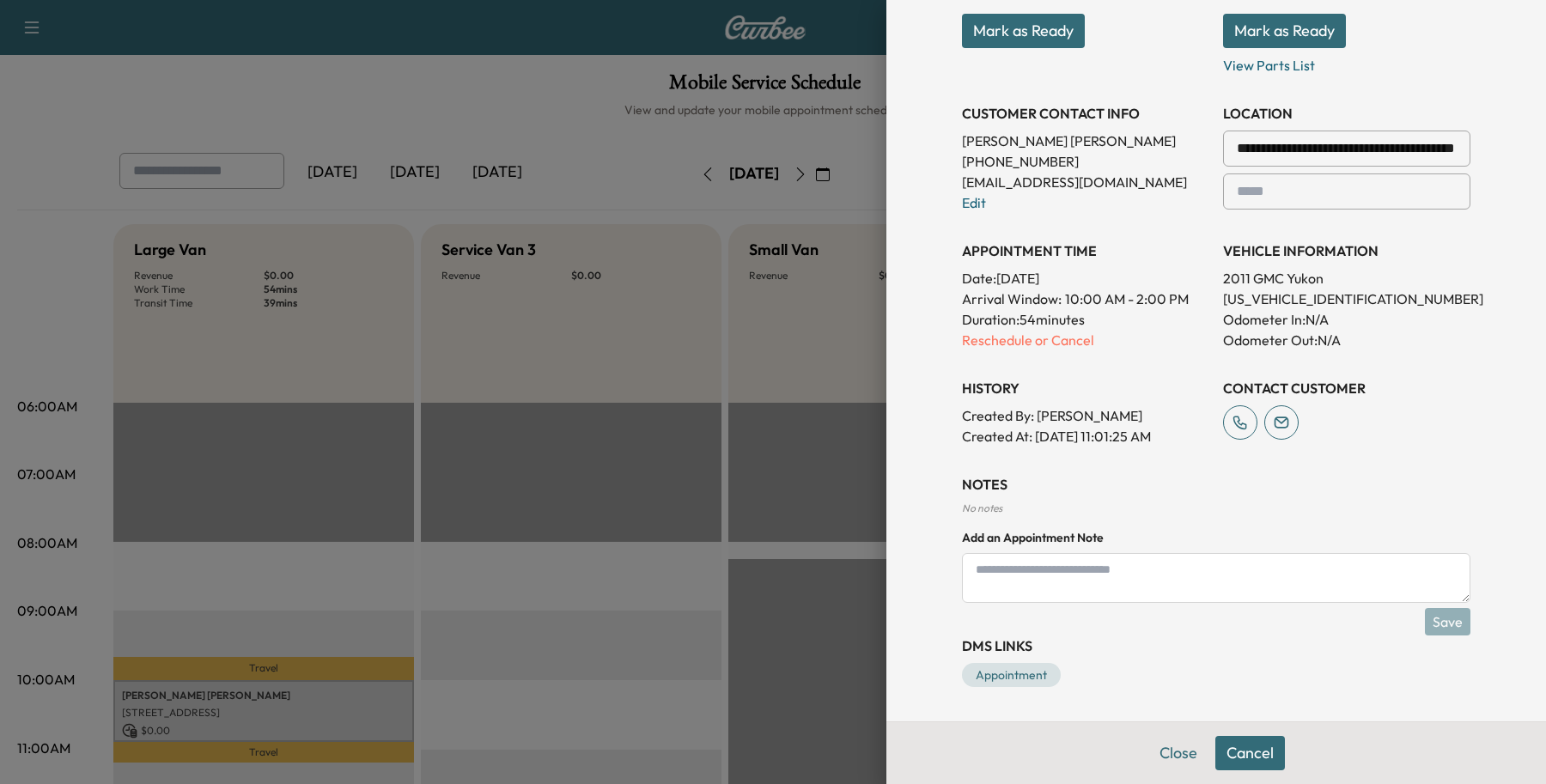
click at [1003, 575] on textarea at bounding box center [1217, 577] width 509 height 50
paste textarea "**********"
type textarea "**********"
click at [1432, 623] on button "Save" at bounding box center [1449, 622] width 46 height 28
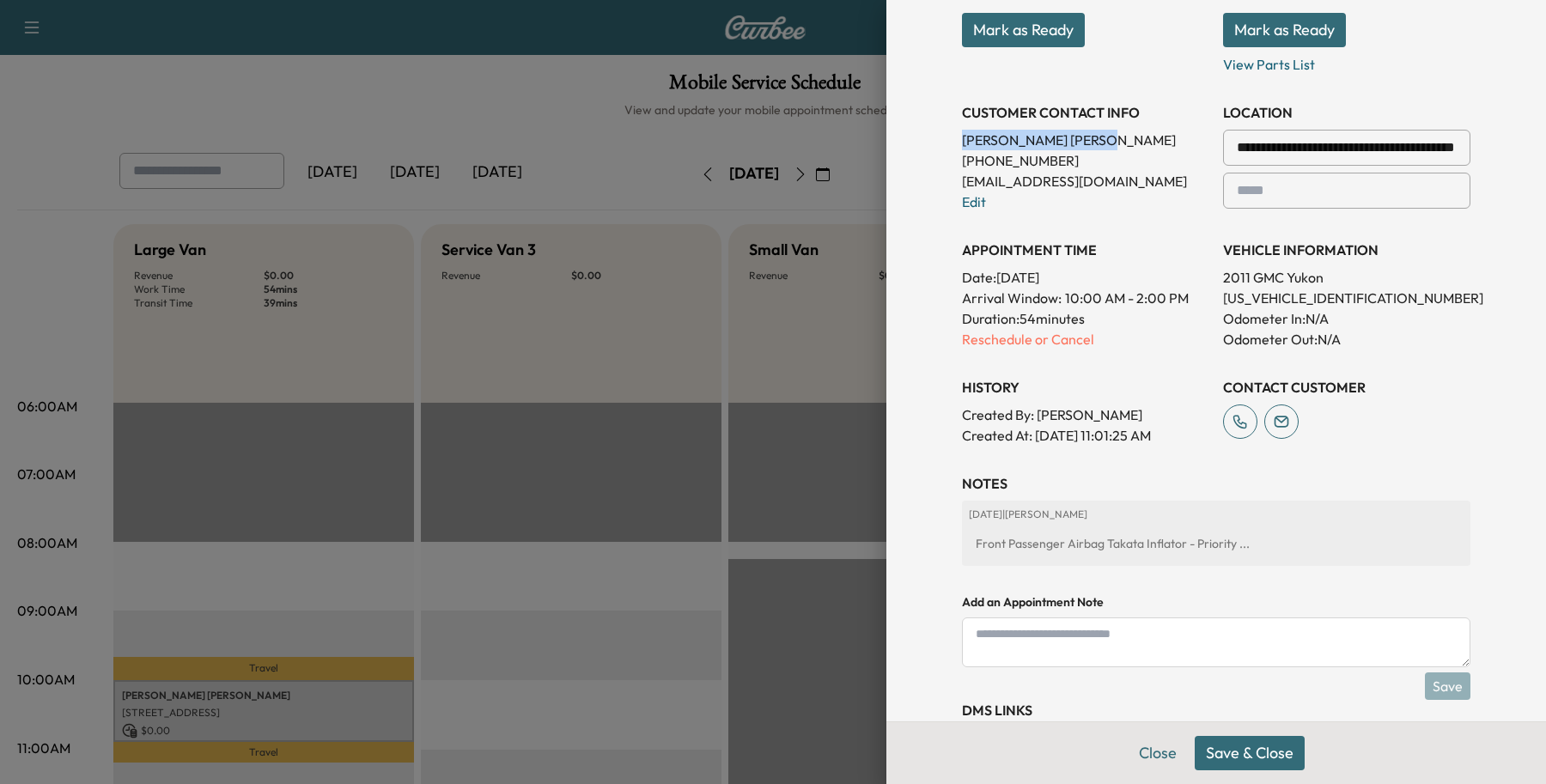
drag, startPoint x: 1020, startPoint y: 135, endPoint x: 942, endPoint y: 143, distance: 78.4
click at [942, 143] on div "**********" at bounding box center [1216, 229] width 550 height 1114
copy p "[PERSON_NAME]"
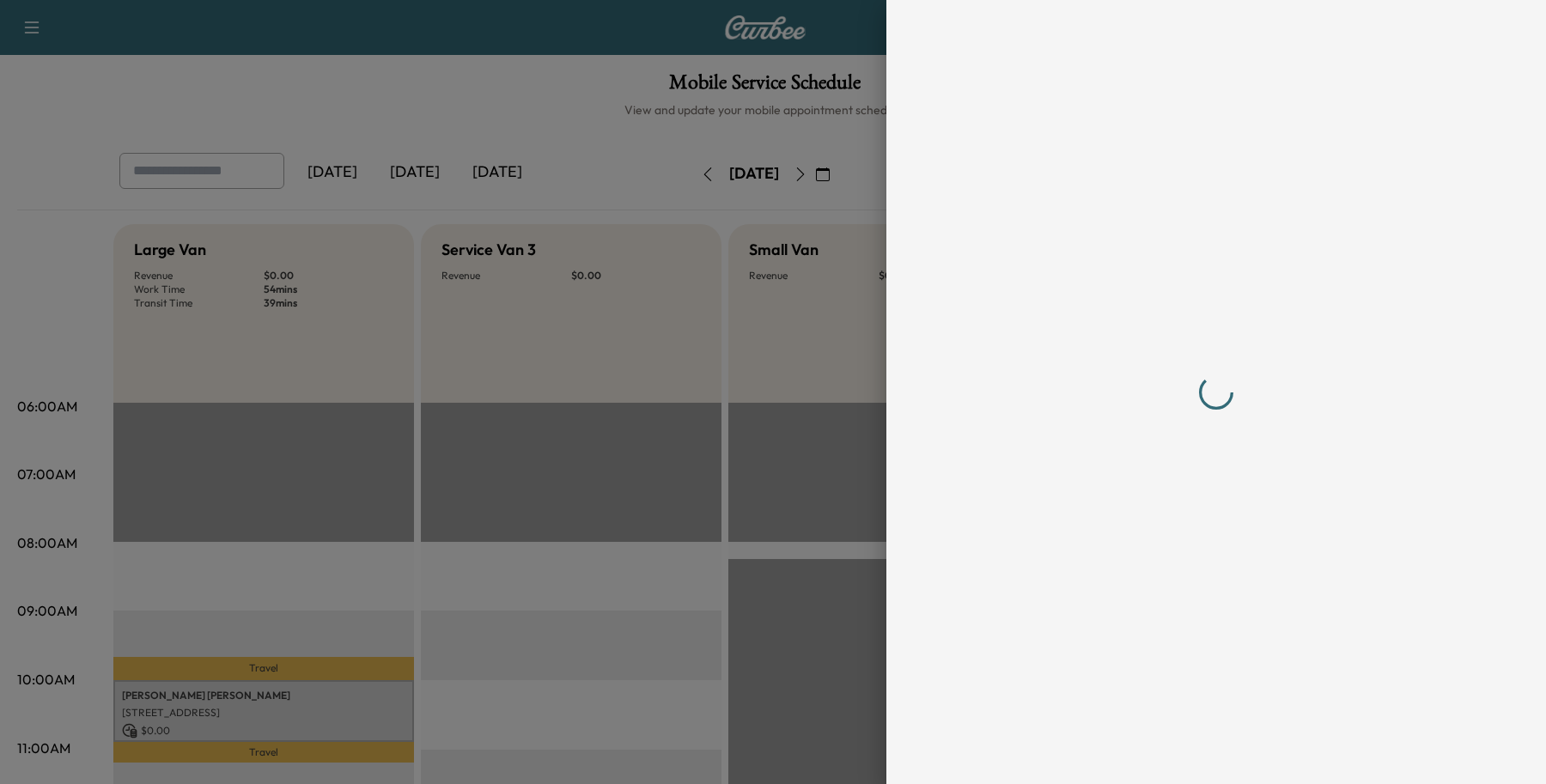
scroll to position [0, 0]
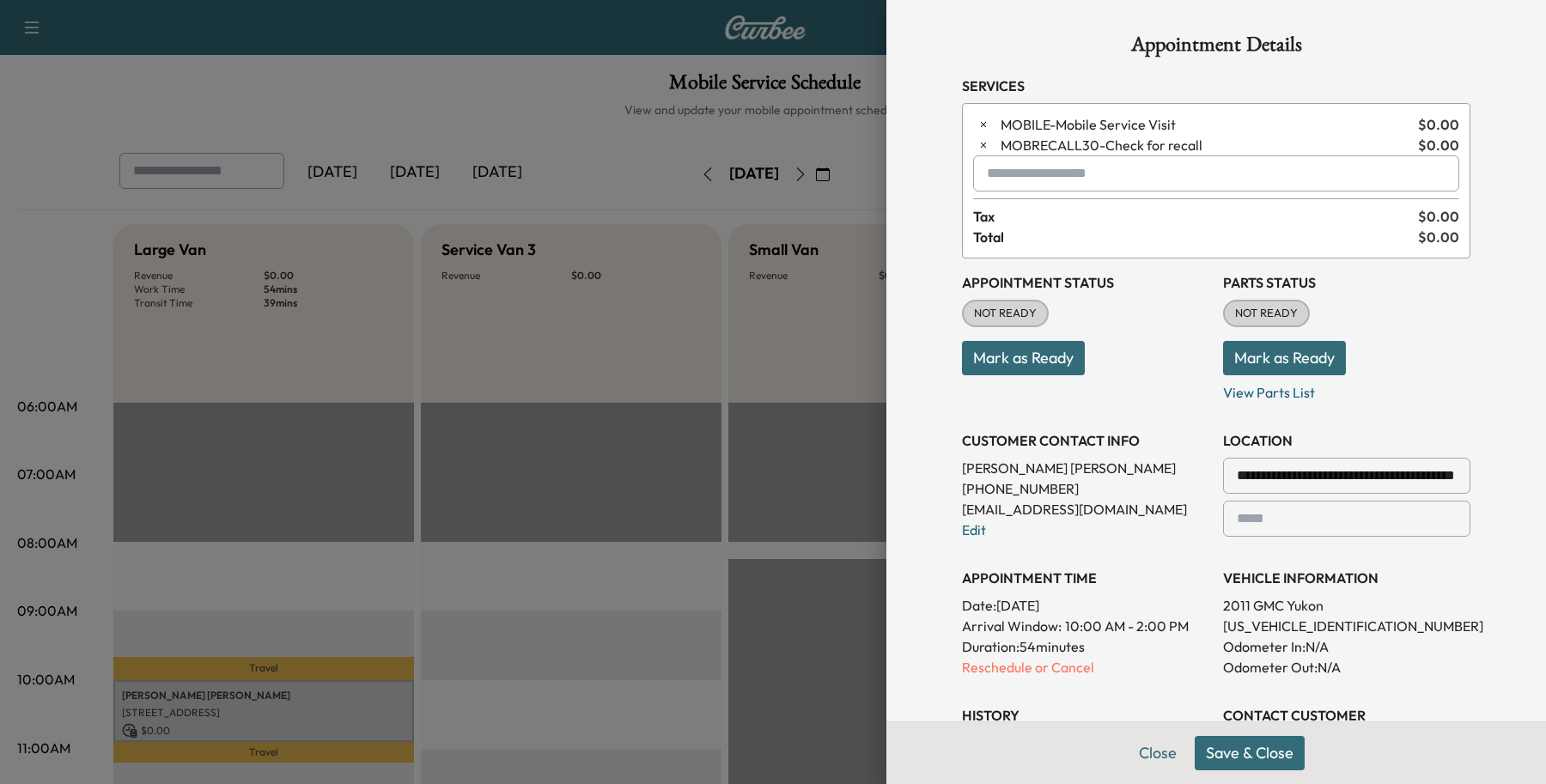
click at [1214, 762] on button "Save & Close" at bounding box center [1250, 753] width 110 height 35
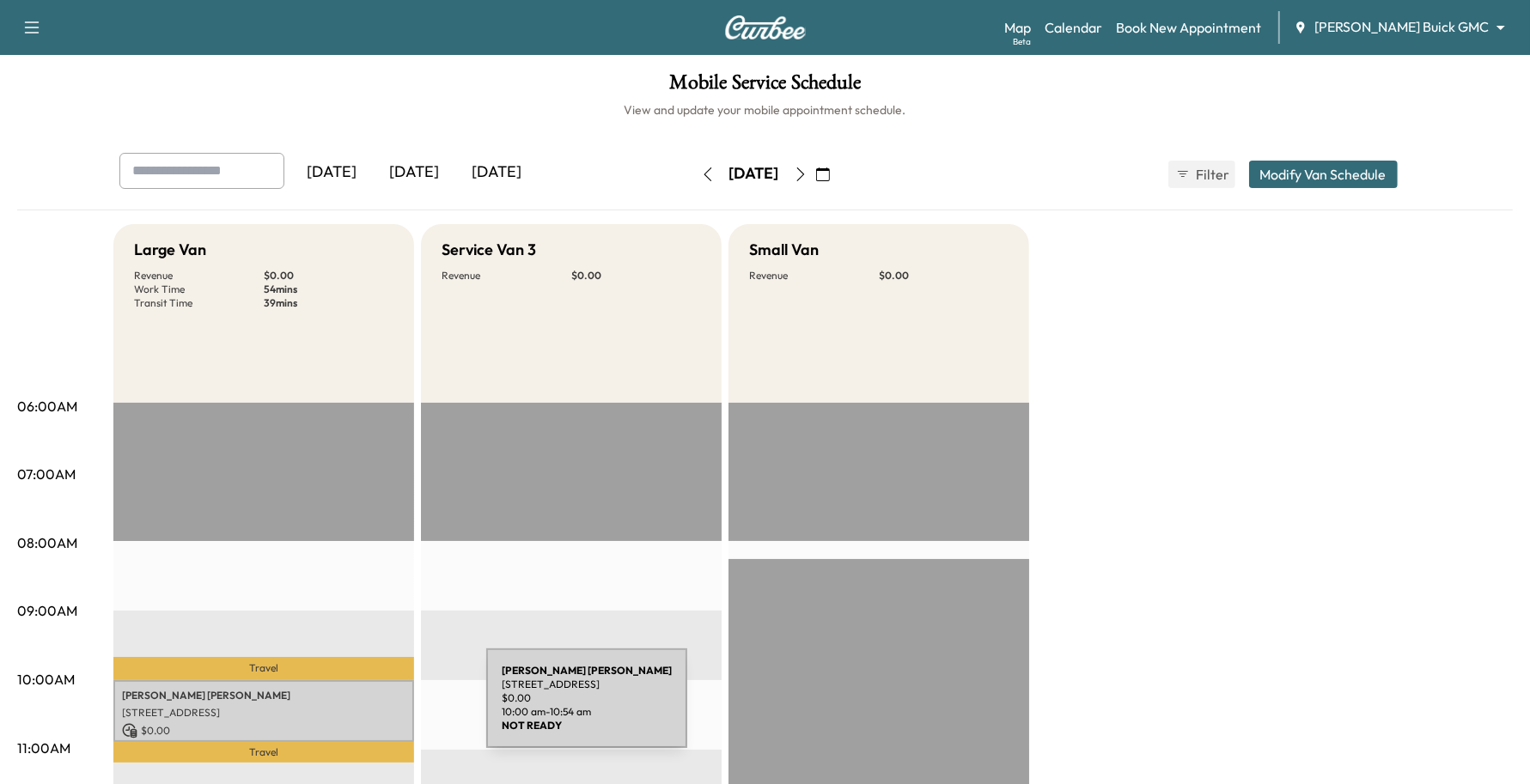
click at [357, 708] on p "[STREET_ADDRESS]" at bounding box center [263, 712] width 283 height 14
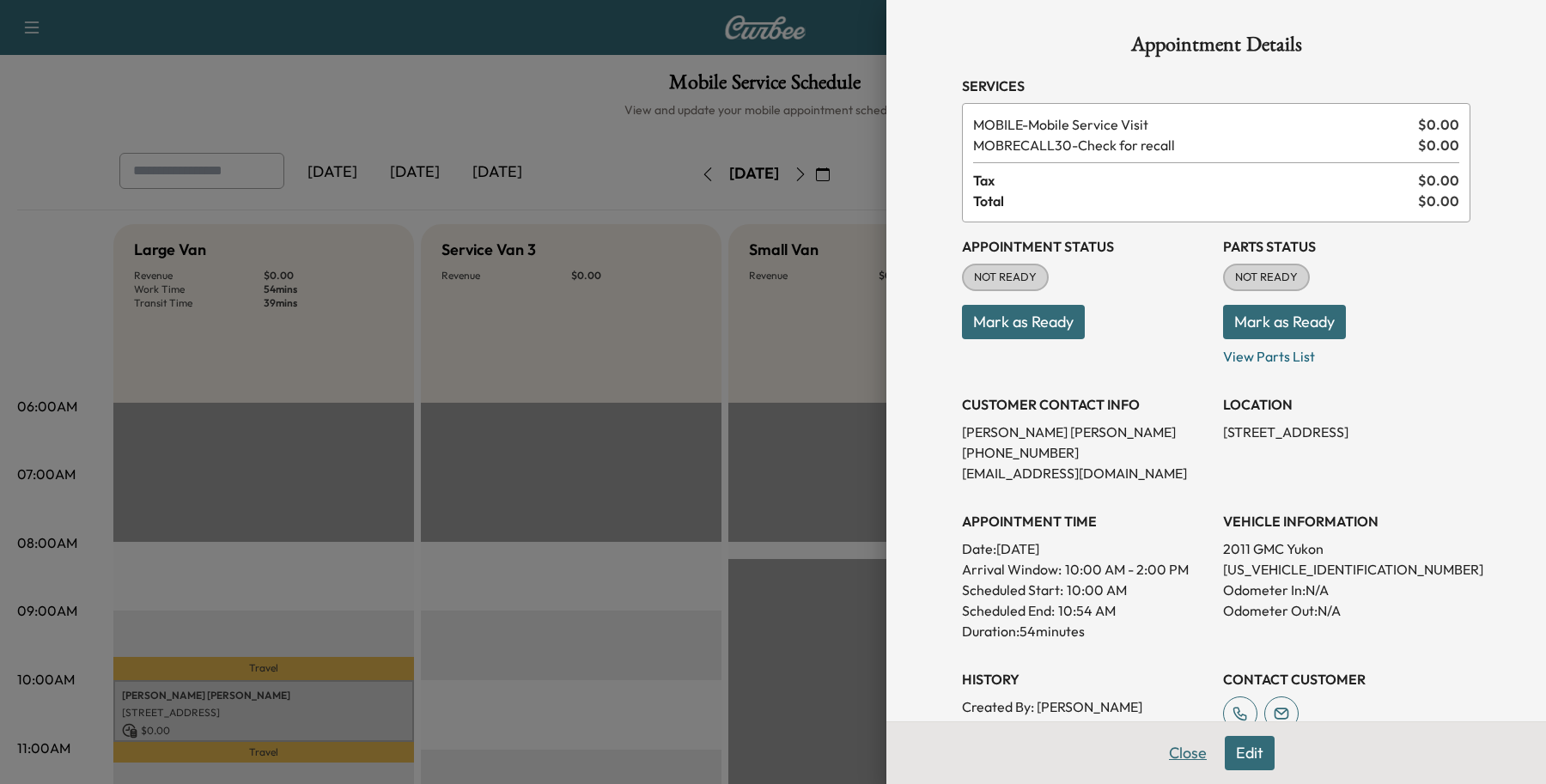
click at [1184, 758] on button "Close" at bounding box center [1188, 753] width 60 height 35
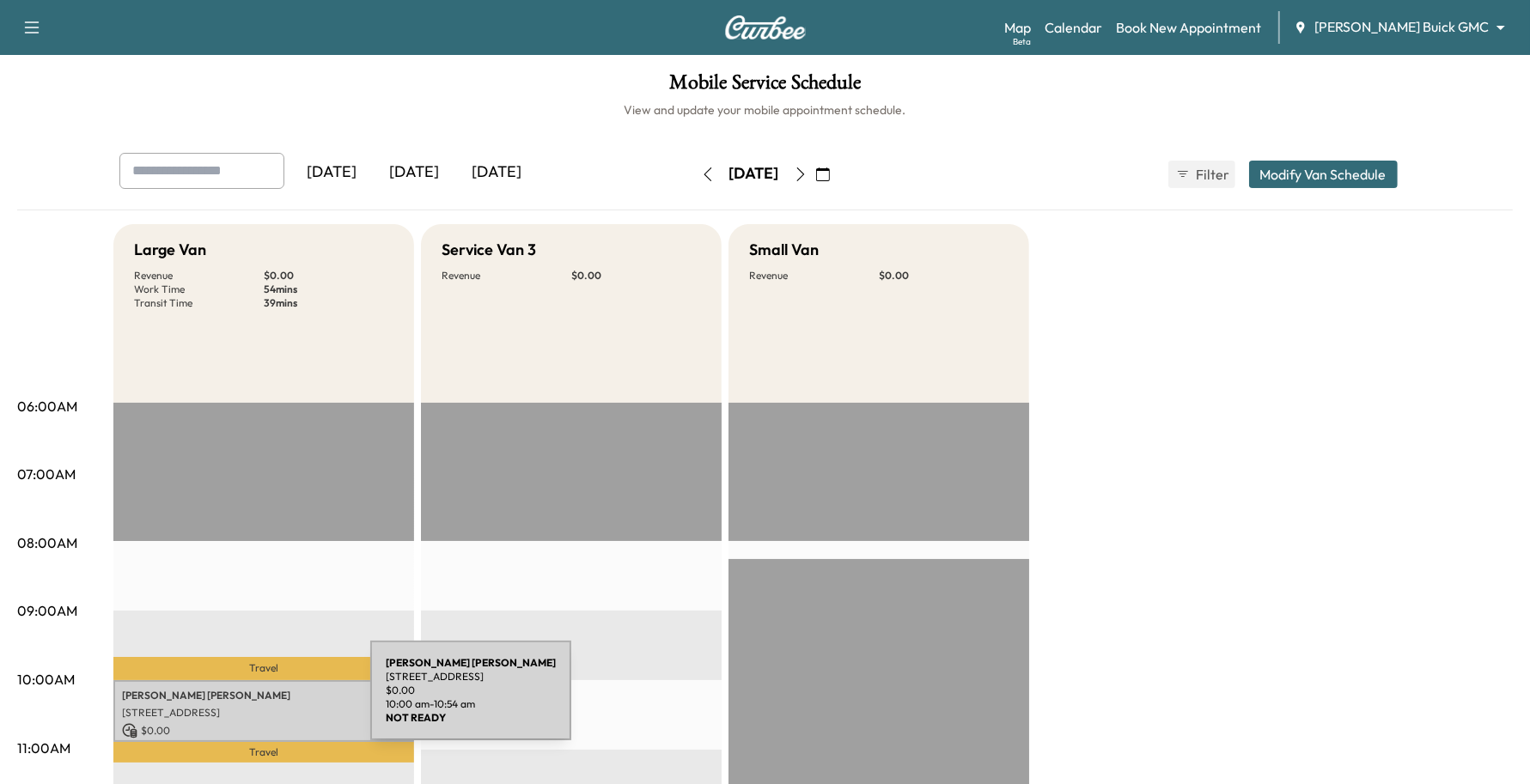
click at [242, 706] on p "[STREET_ADDRESS]" at bounding box center [263, 712] width 283 height 14
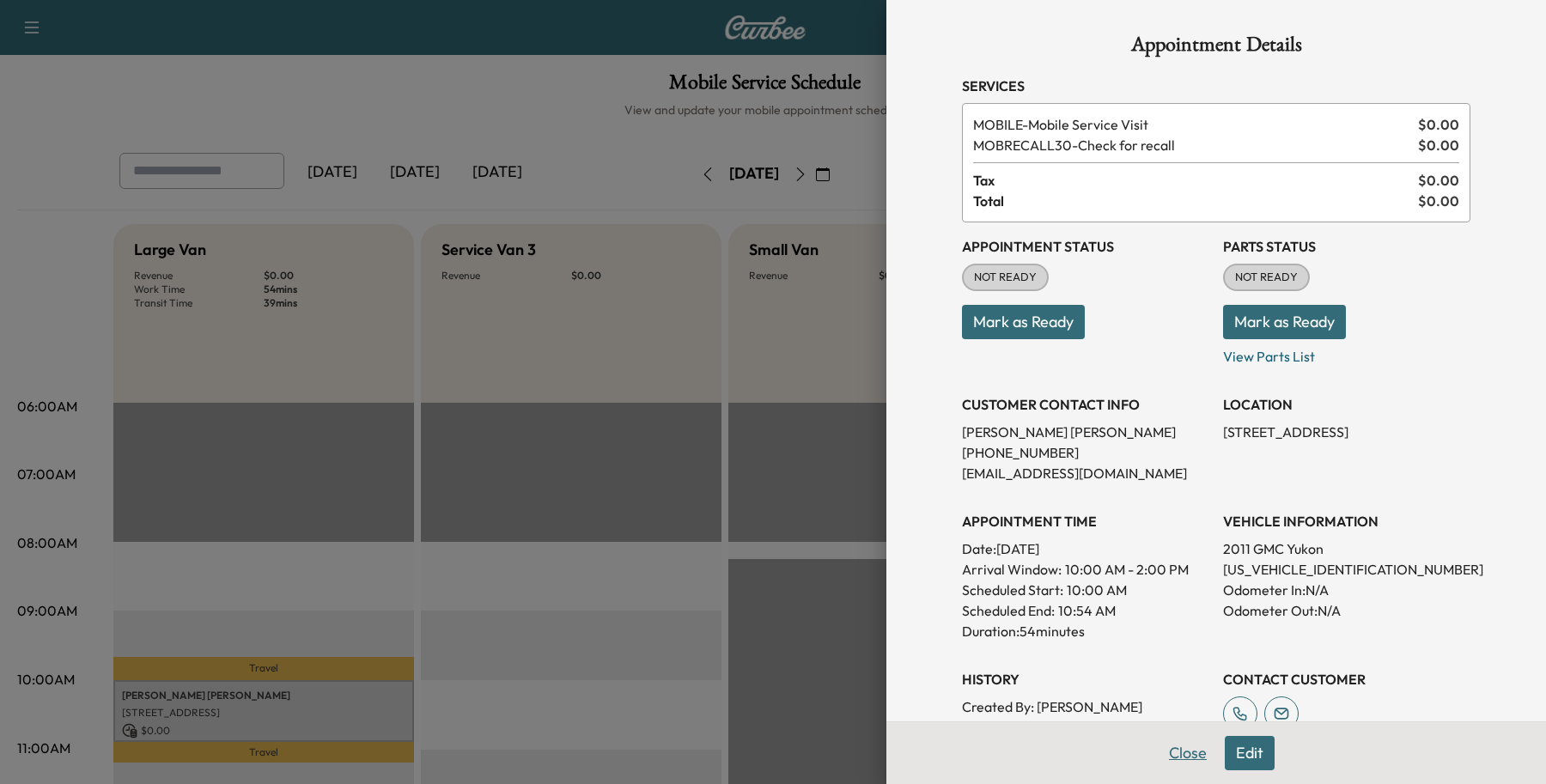
click at [1177, 761] on button "Close" at bounding box center [1188, 753] width 60 height 35
